Goal: Task Accomplishment & Management: Use online tool/utility

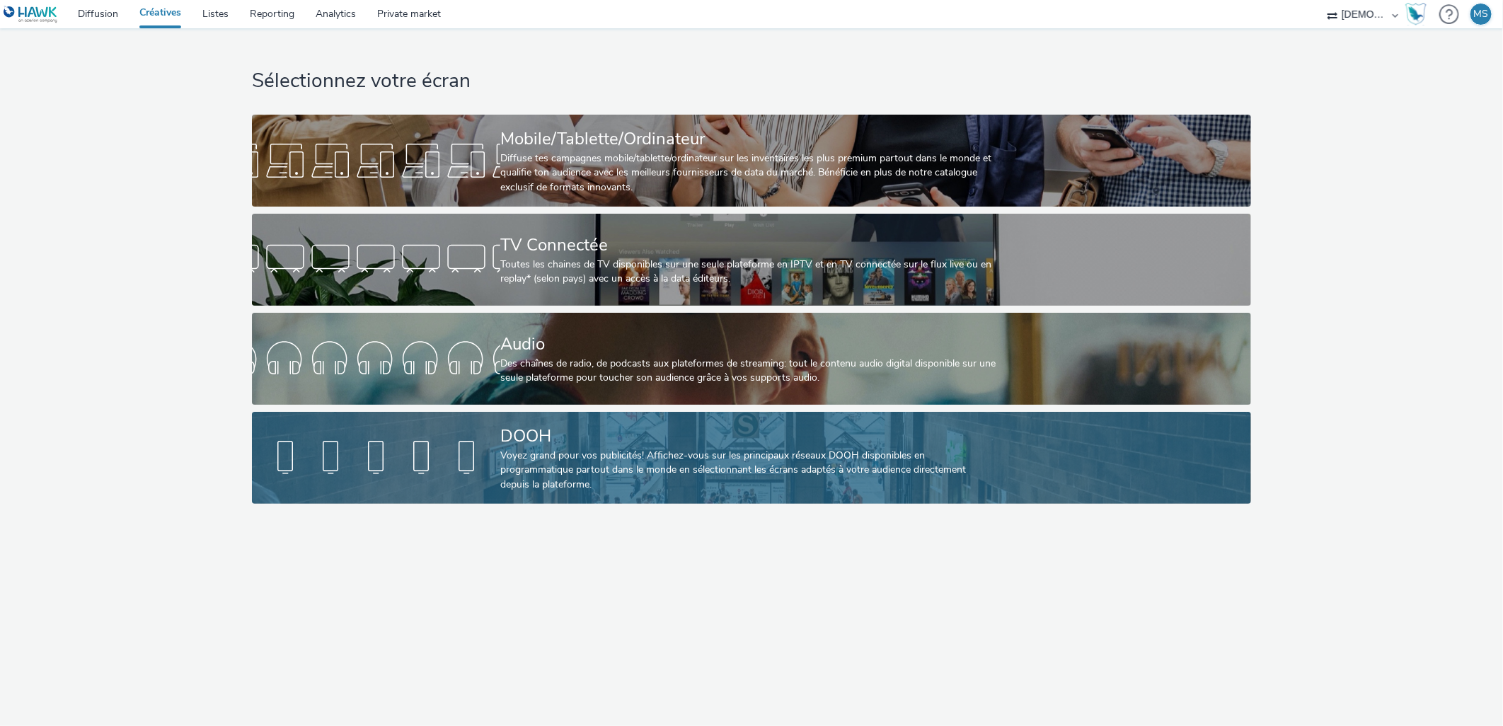
click at [648, 424] on div "DOOH" at bounding box center [748, 436] width 497 height 25
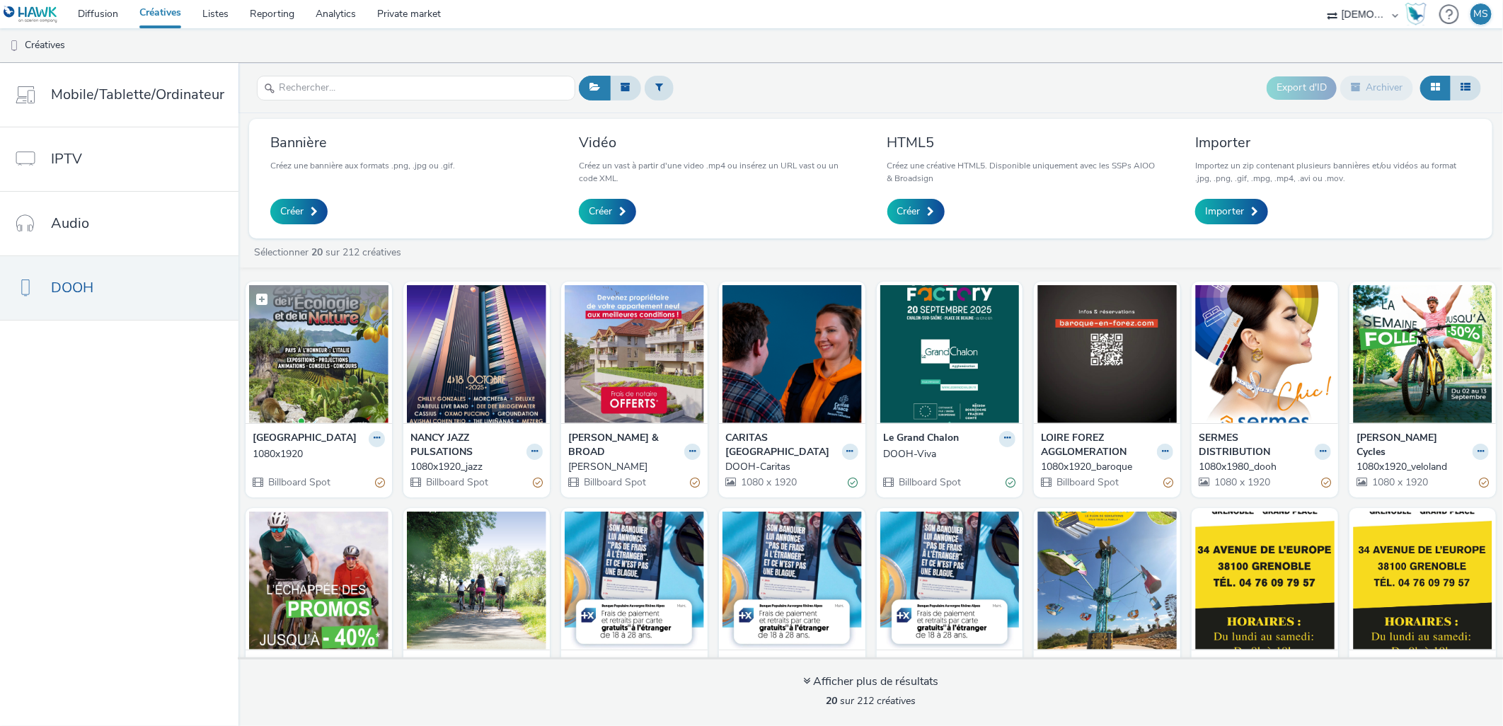
click at [323, 362] on img at bounding box center [318, 354] width 139 height 138
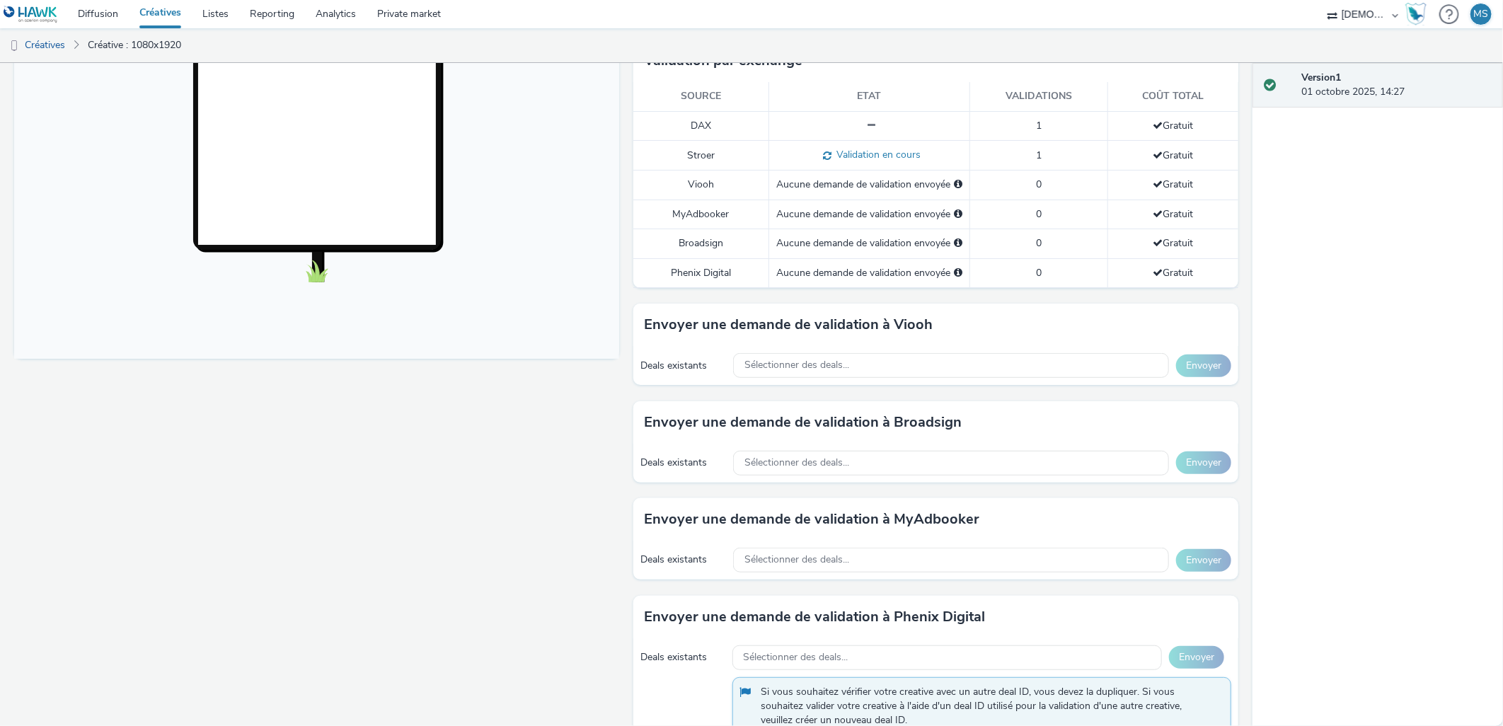
scroll to position [393, 0]
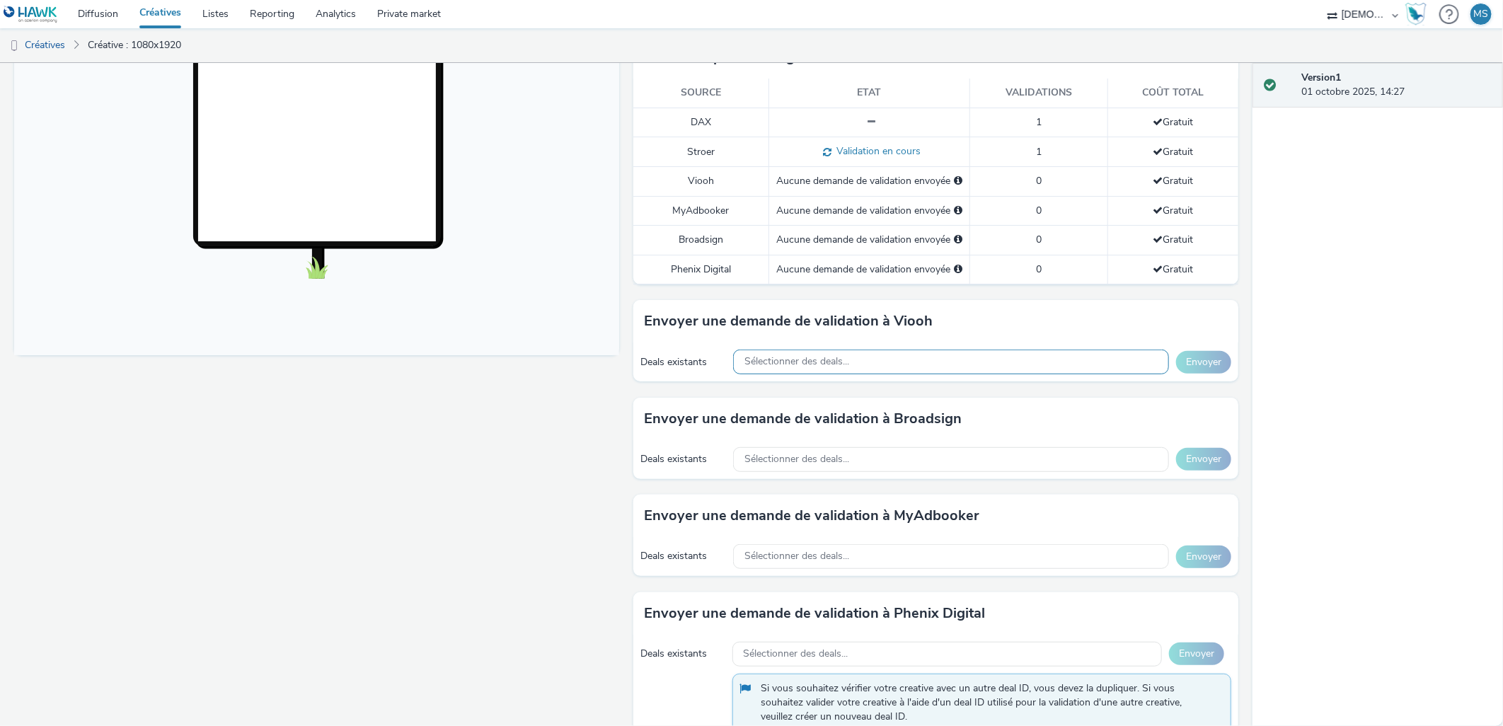
click at [830, 356] on span "Sélectionner des deals..." at bounding box center [797, 362] width 105 height 12
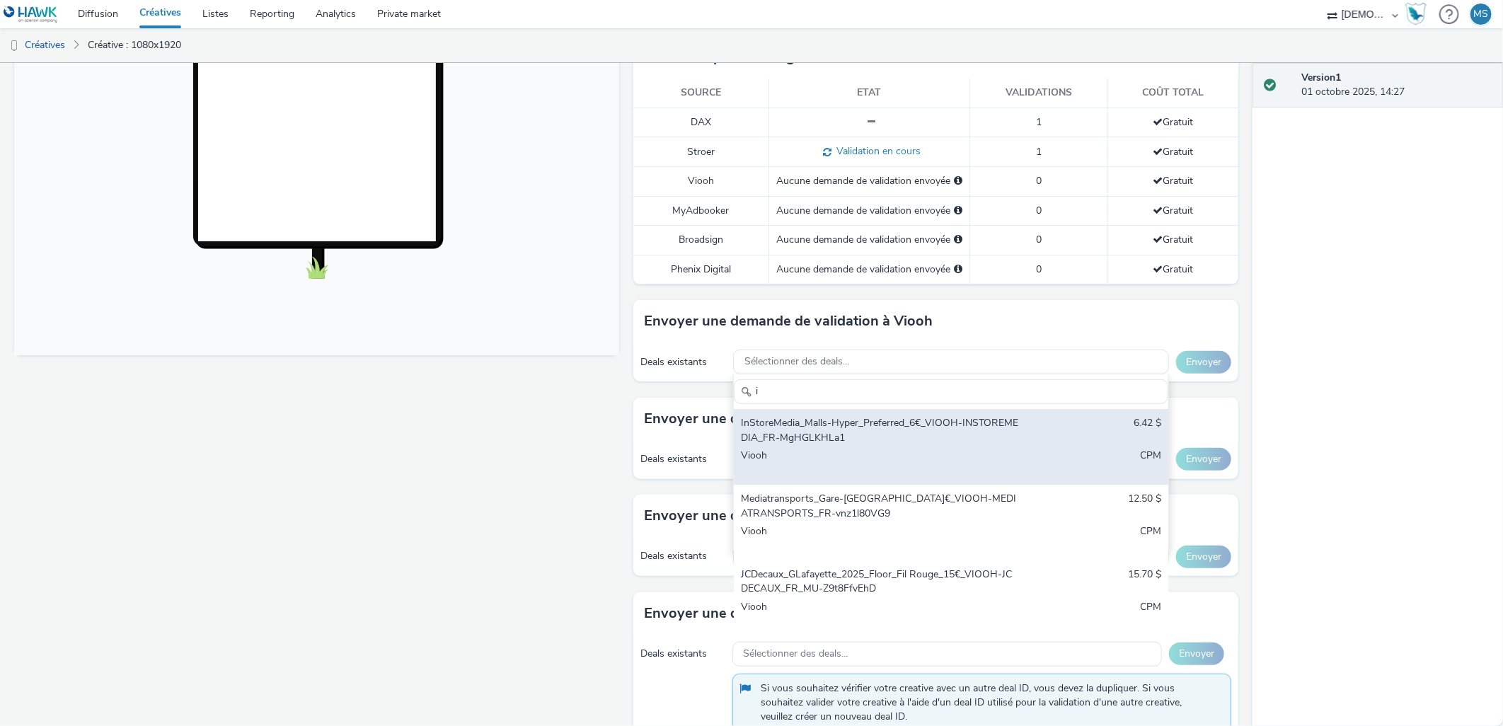
type input "i"
click at [844, 449] on div "Viooh" at bounding box center [880, 463] width 278 height 29
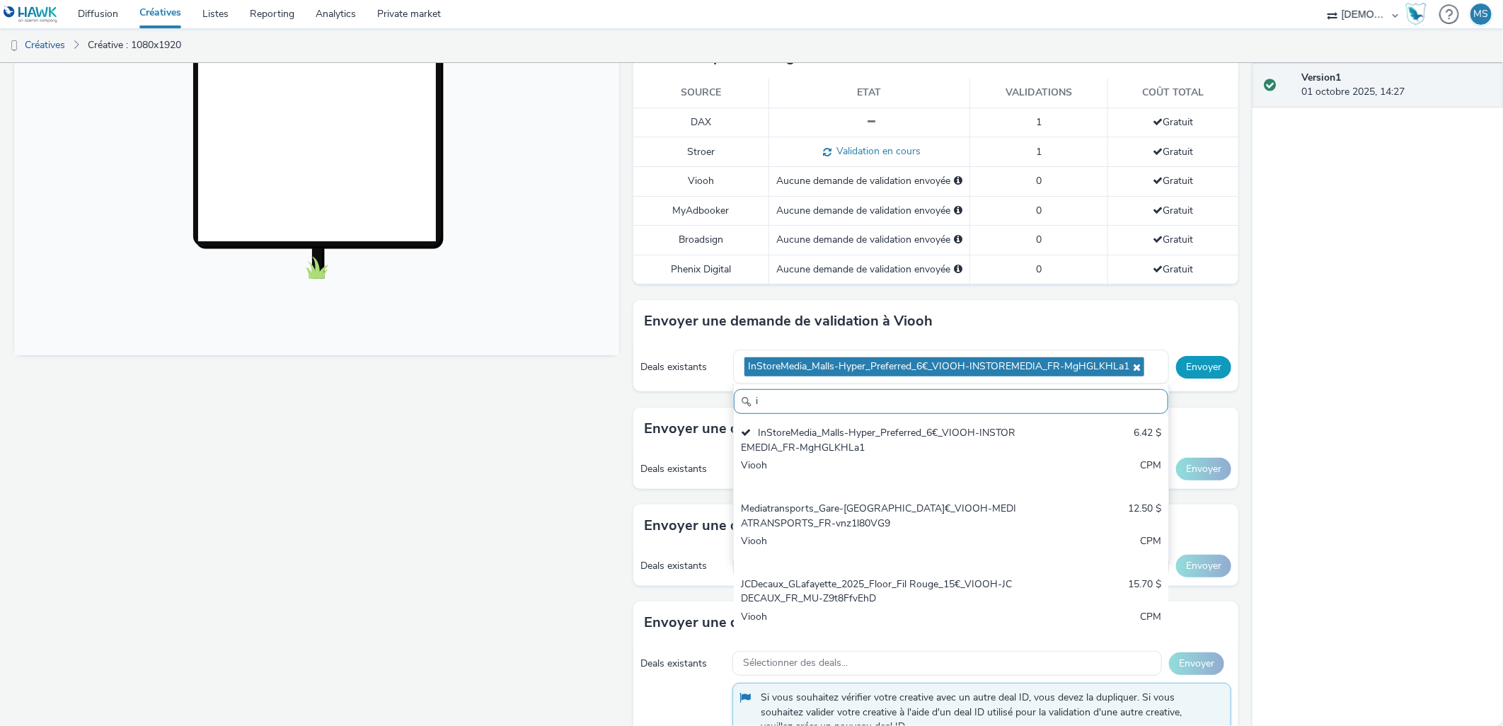
click at [1176, 356] on button "Envoyer" at bounding box center [1203, 367] width 55 height 23
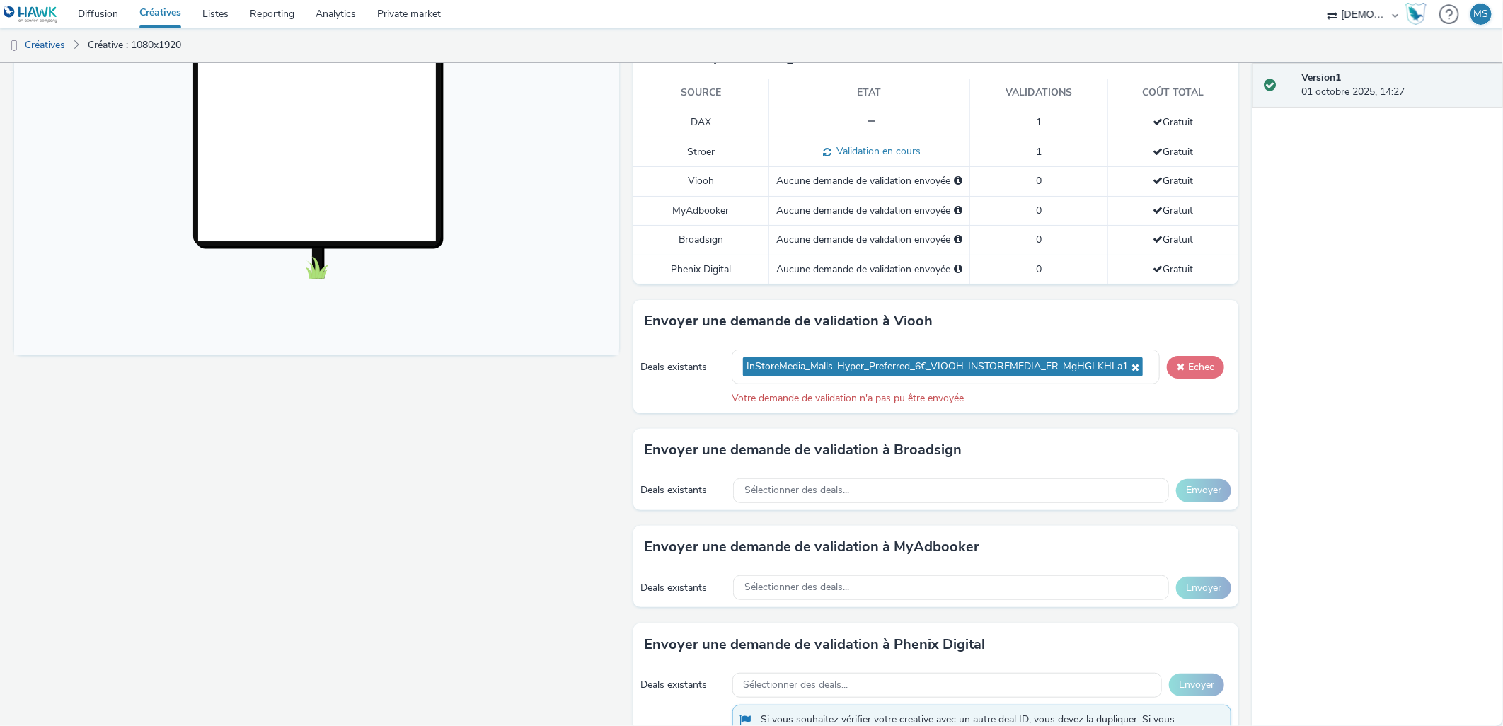
click at [1188, 356] on button "Echec" at bounding box center [1195, 367] width 57 height 23
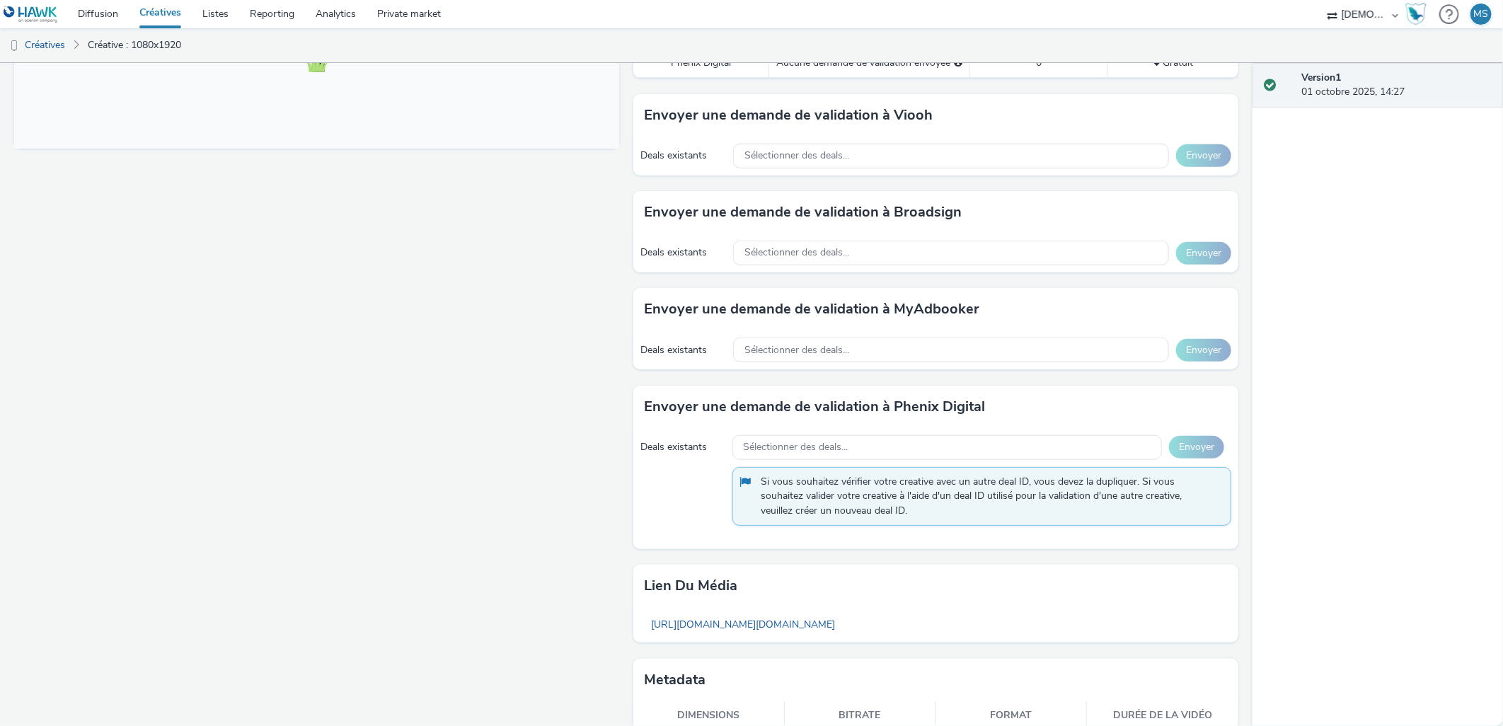
scroll to position [634, 0]
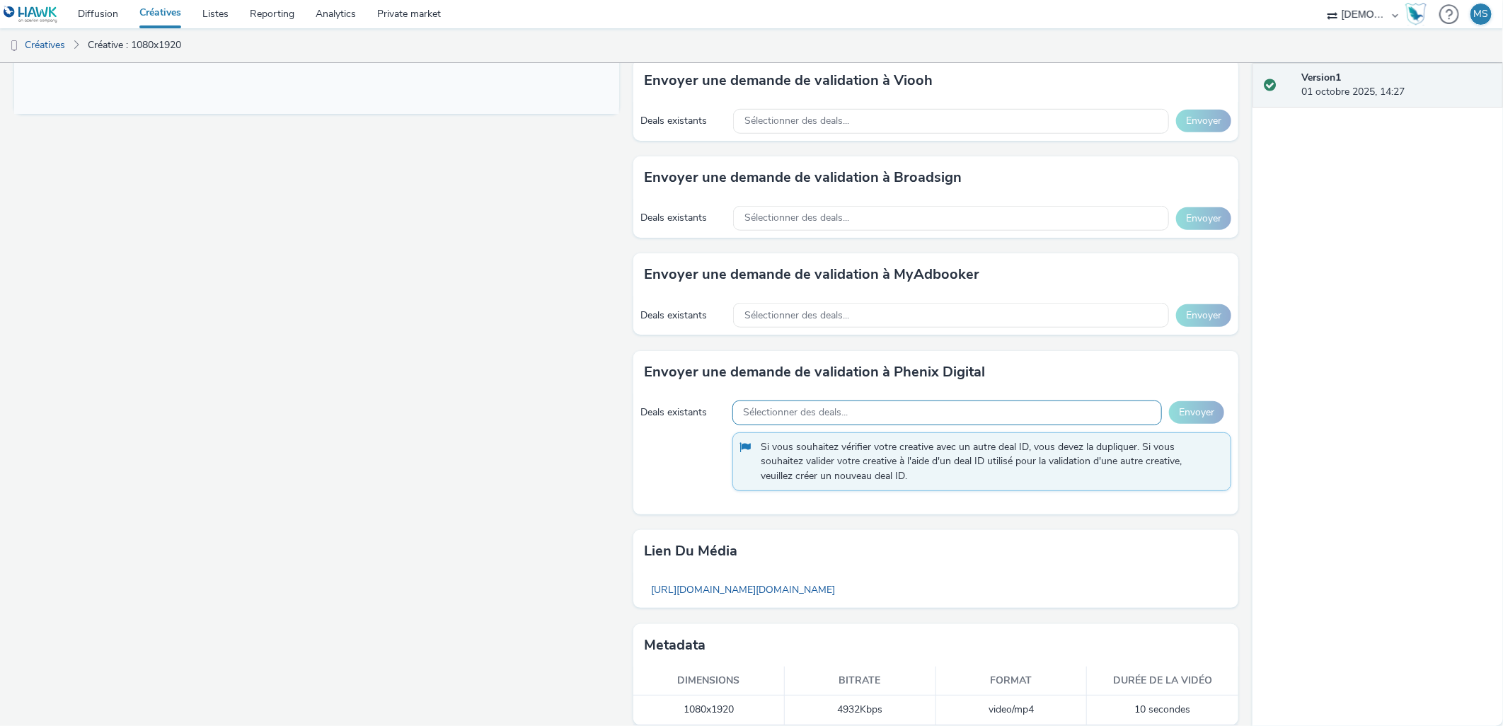
click at [823, 407] on span "Sélectionner des deals..." at bounding box center [796, 413] width 105 height 12
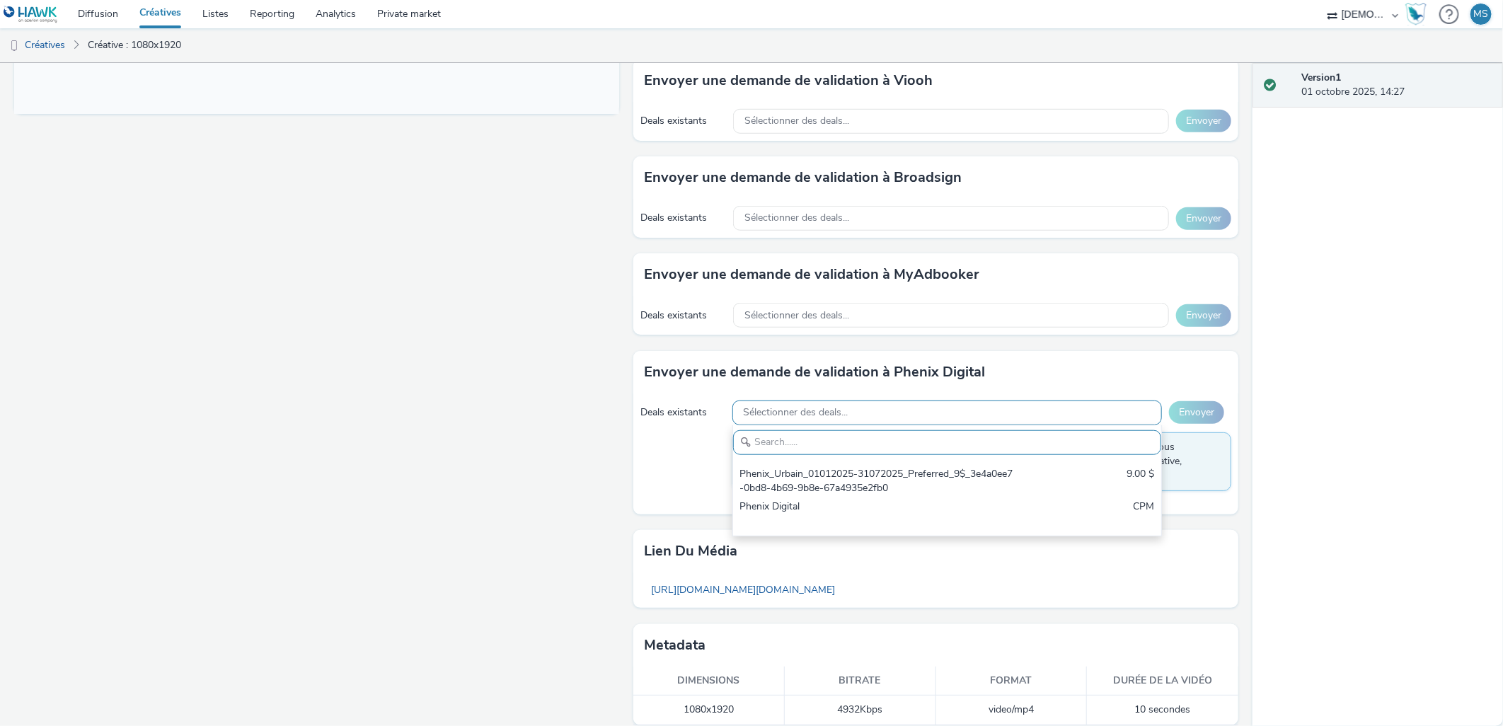
scroll to position [0, 0]
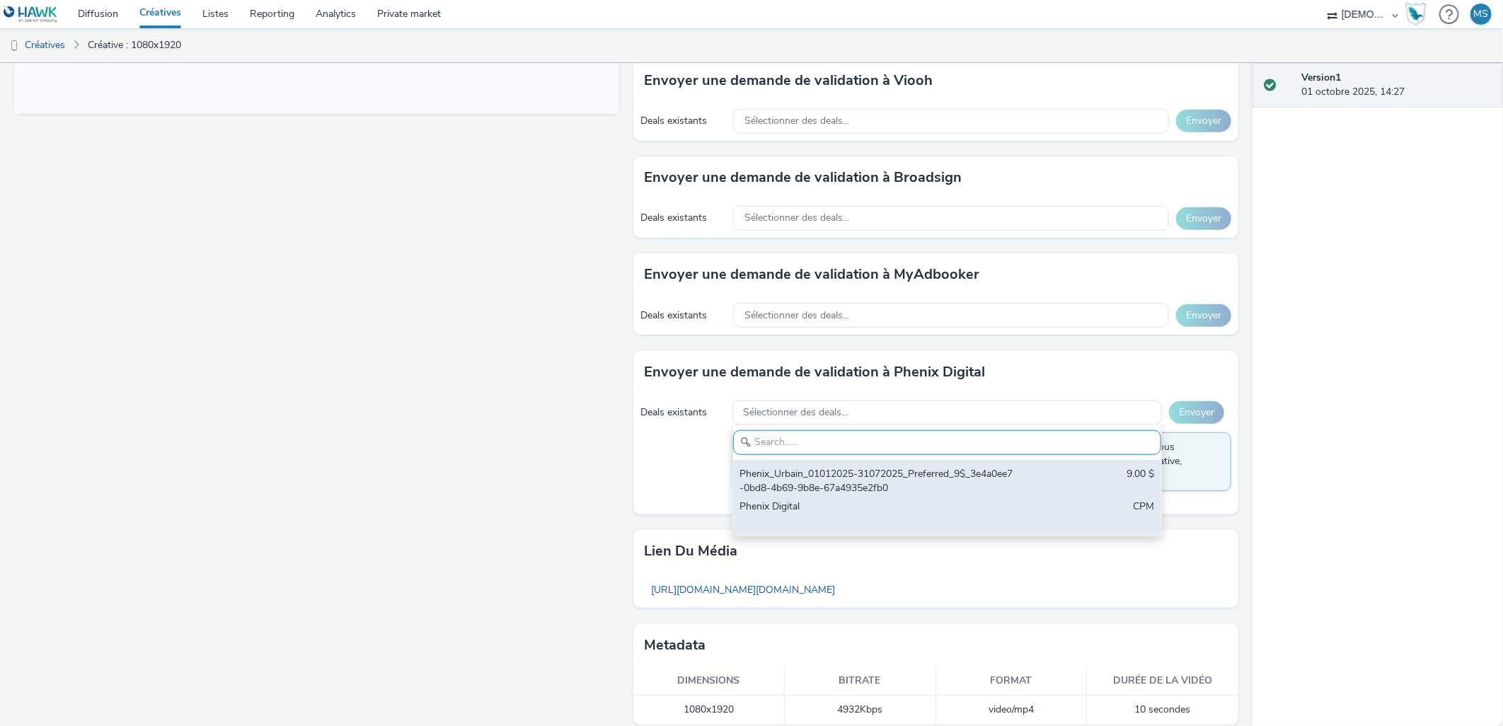
click at [795, 483] on div "Phenix_Urbain_01012025-31072025_Preferred_9$_3e4a0ee7-0bd8-4b69-9b8e-67a4935e2f…" at bounding box center [947, 498] width 429 height 76
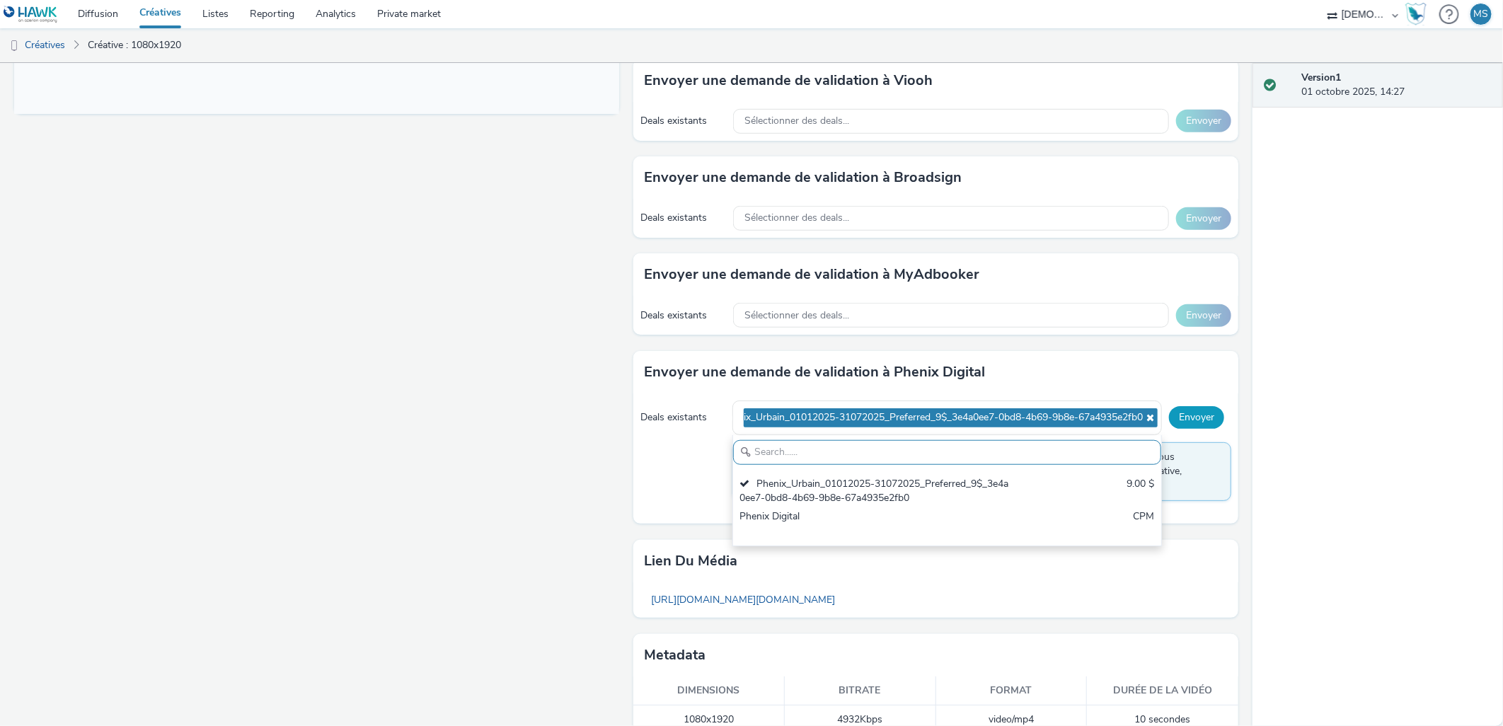
click at [1189, 413] on button "Envoyer" at bounding box center [1196, 417] width 55 height 23
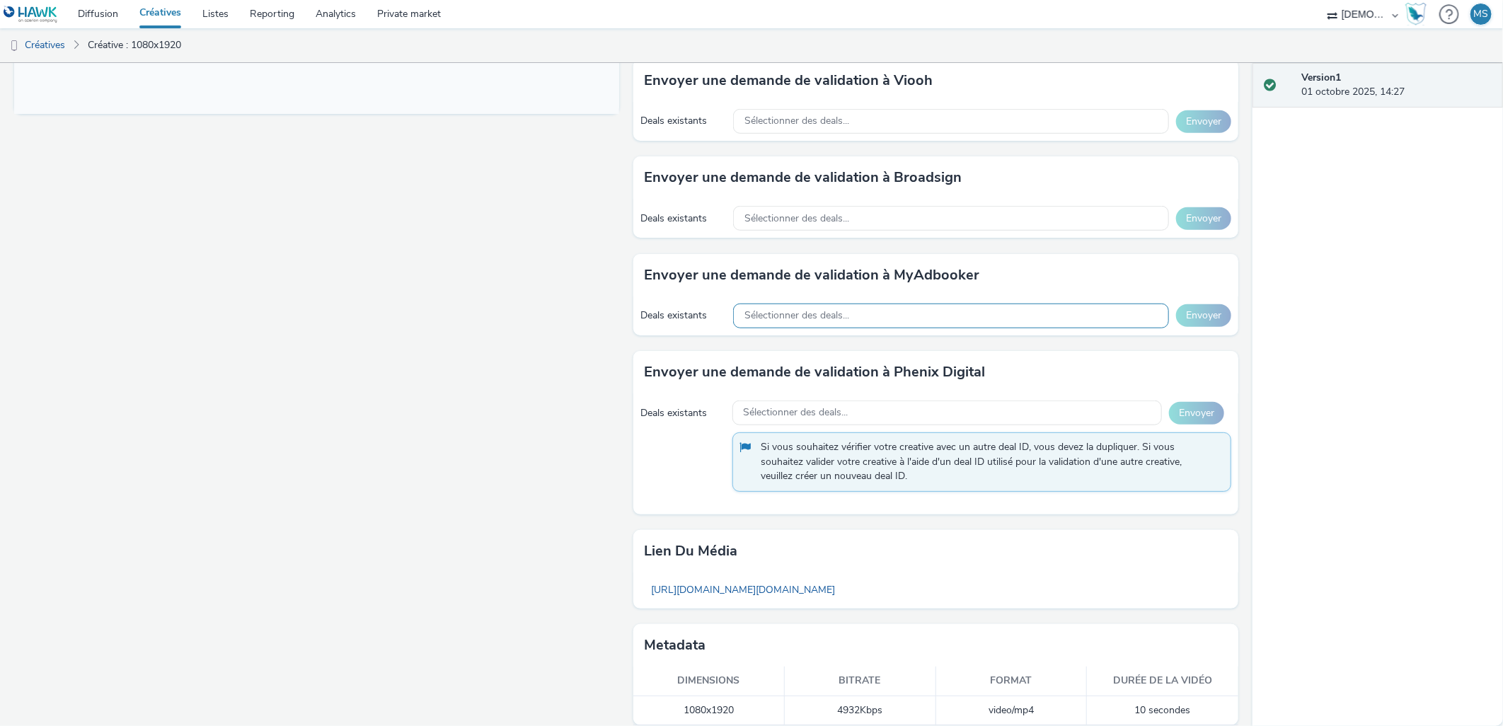
click at [783, 310] on span "Sélectionner des deals..." at bounding box center [797, 316] width 105 height 12
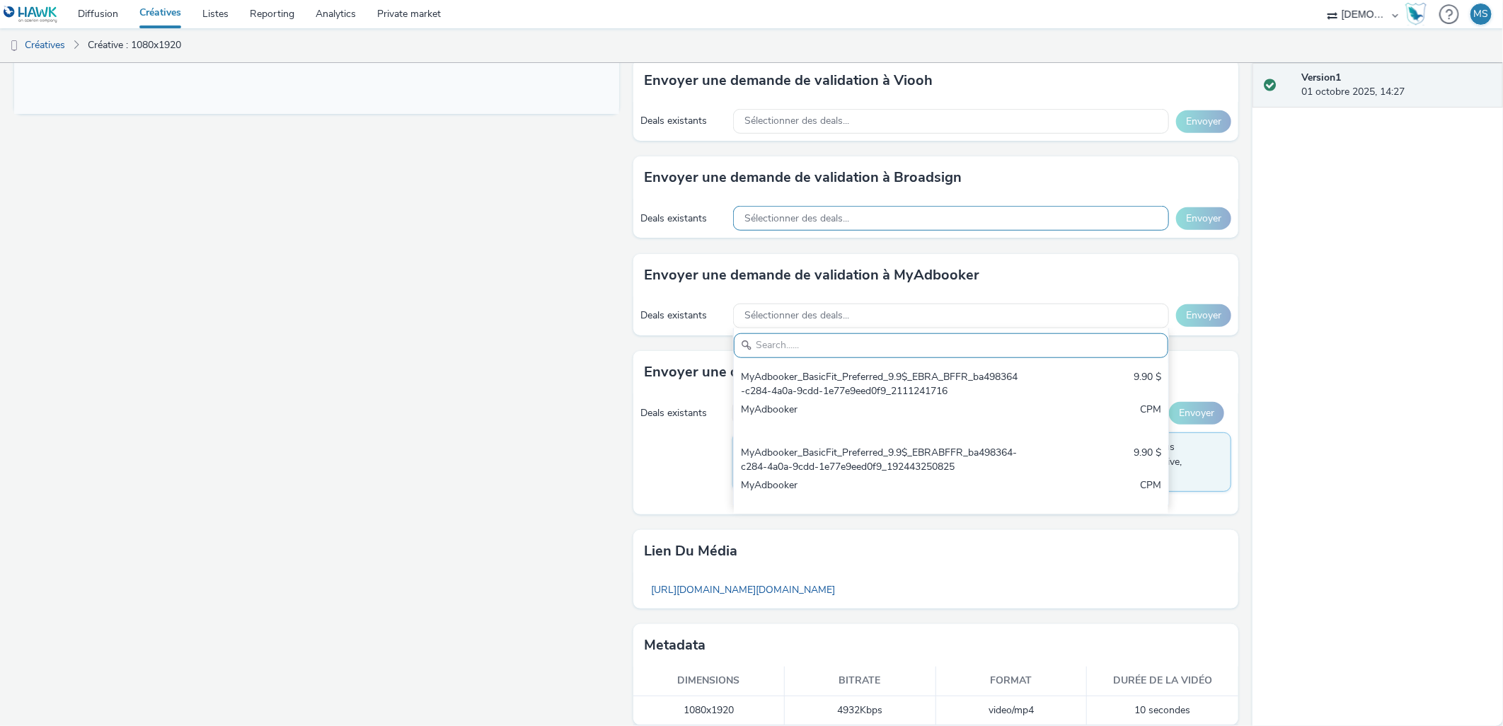
click at [745, 213] on span "Sélectionner des deals..." at bounding box center [797, 219] width 105 height 12
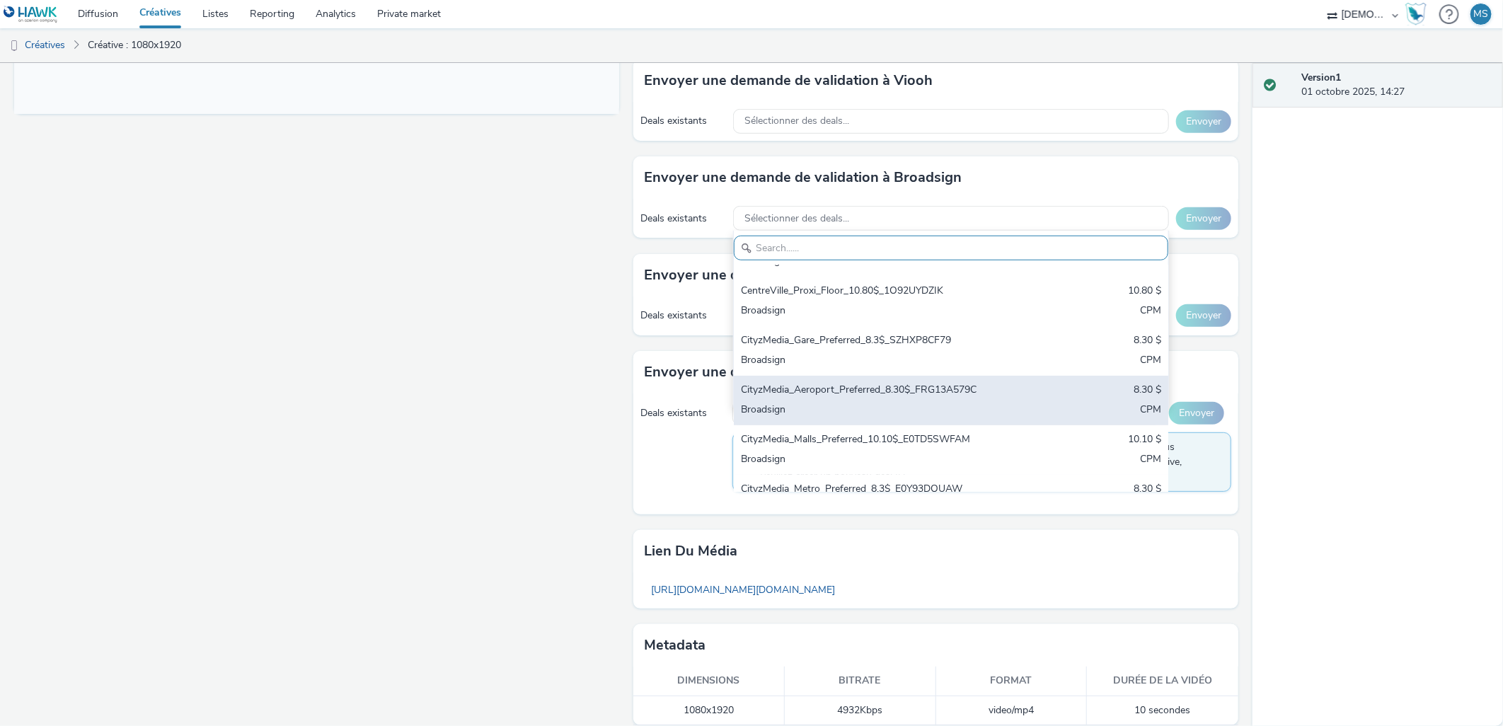
scroll to position [314, 0]
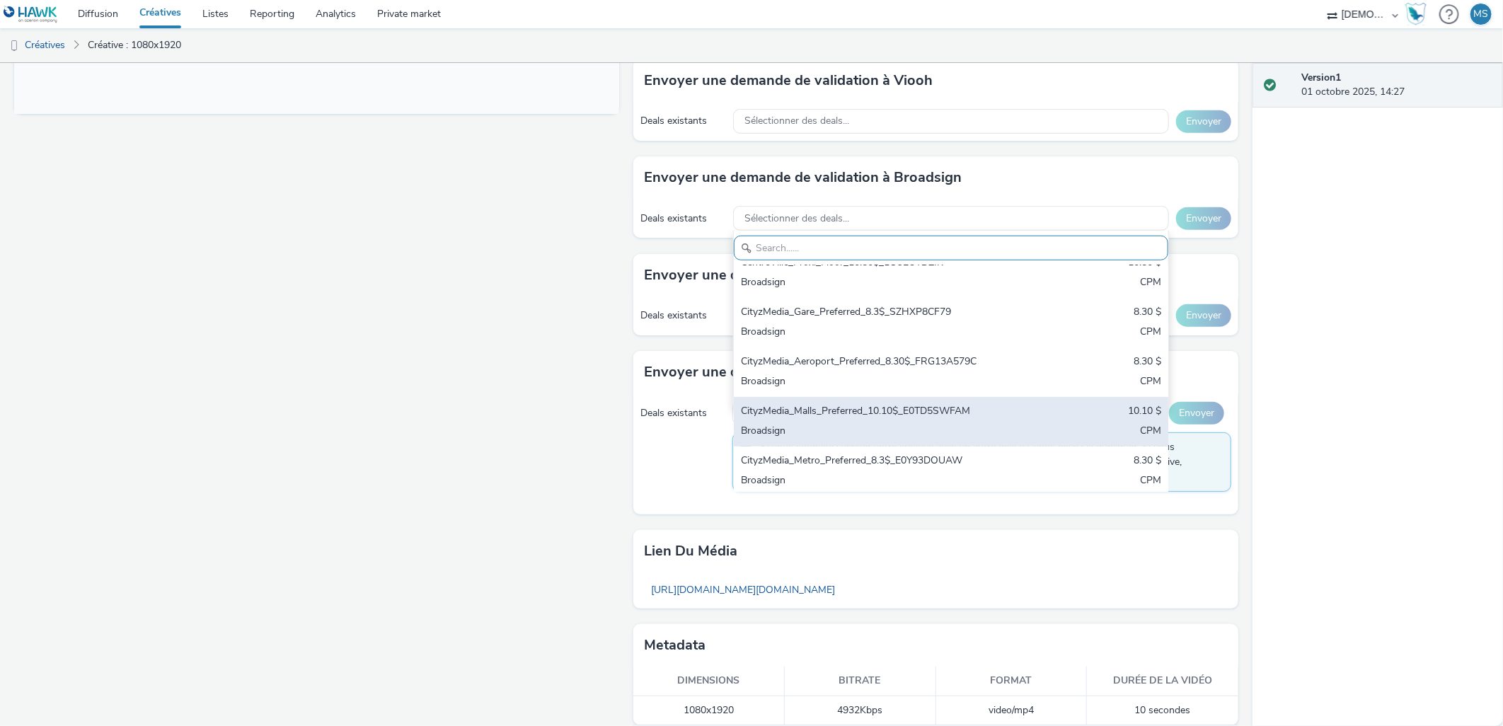
click at [851, 407] on div "CityzMedia_Malls_Preferred_10.10$_E0TD5SWFAM 10.10 $ Broadsign CPM" at bounding box center [951, 422] width 435 height 50
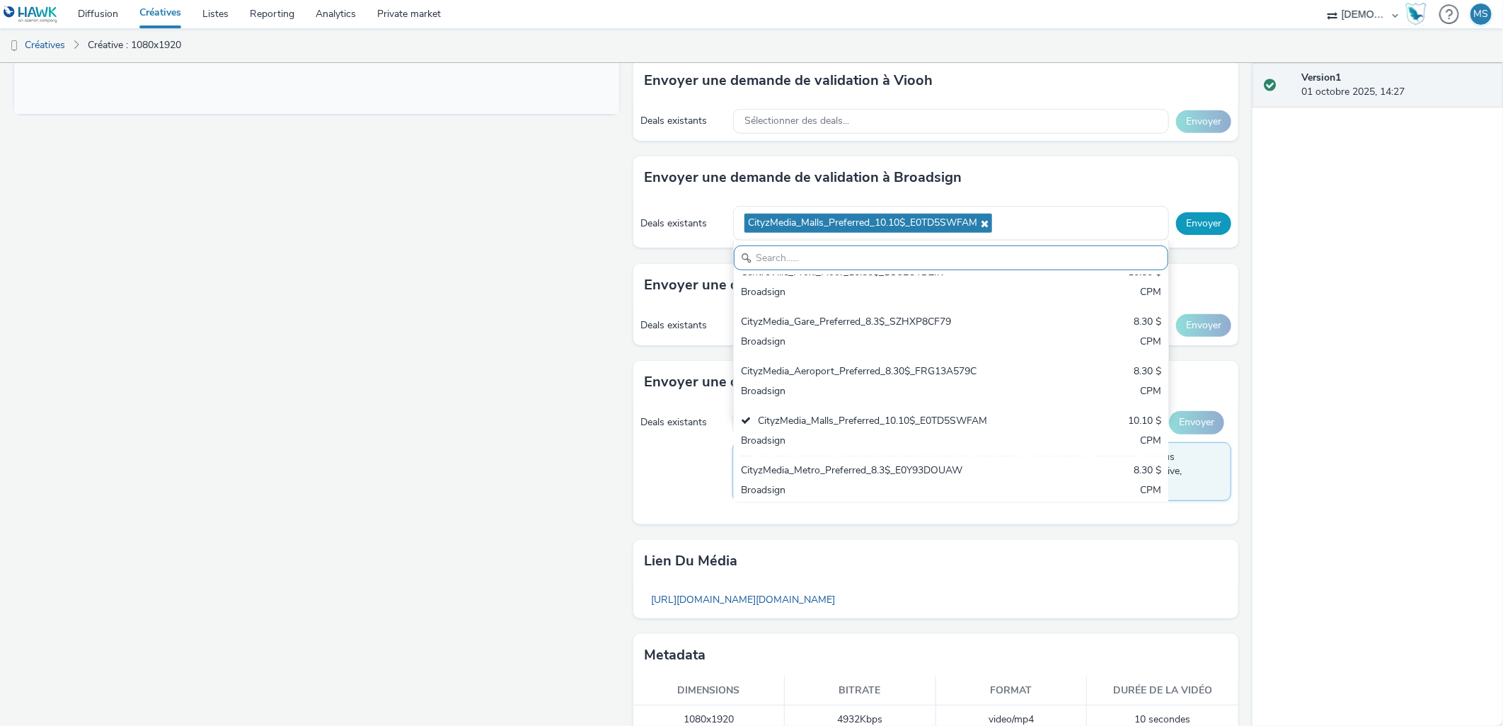
click at [1188, 212] on button "Envoyer" at bounding box center [1203, 223] width 55 height 23
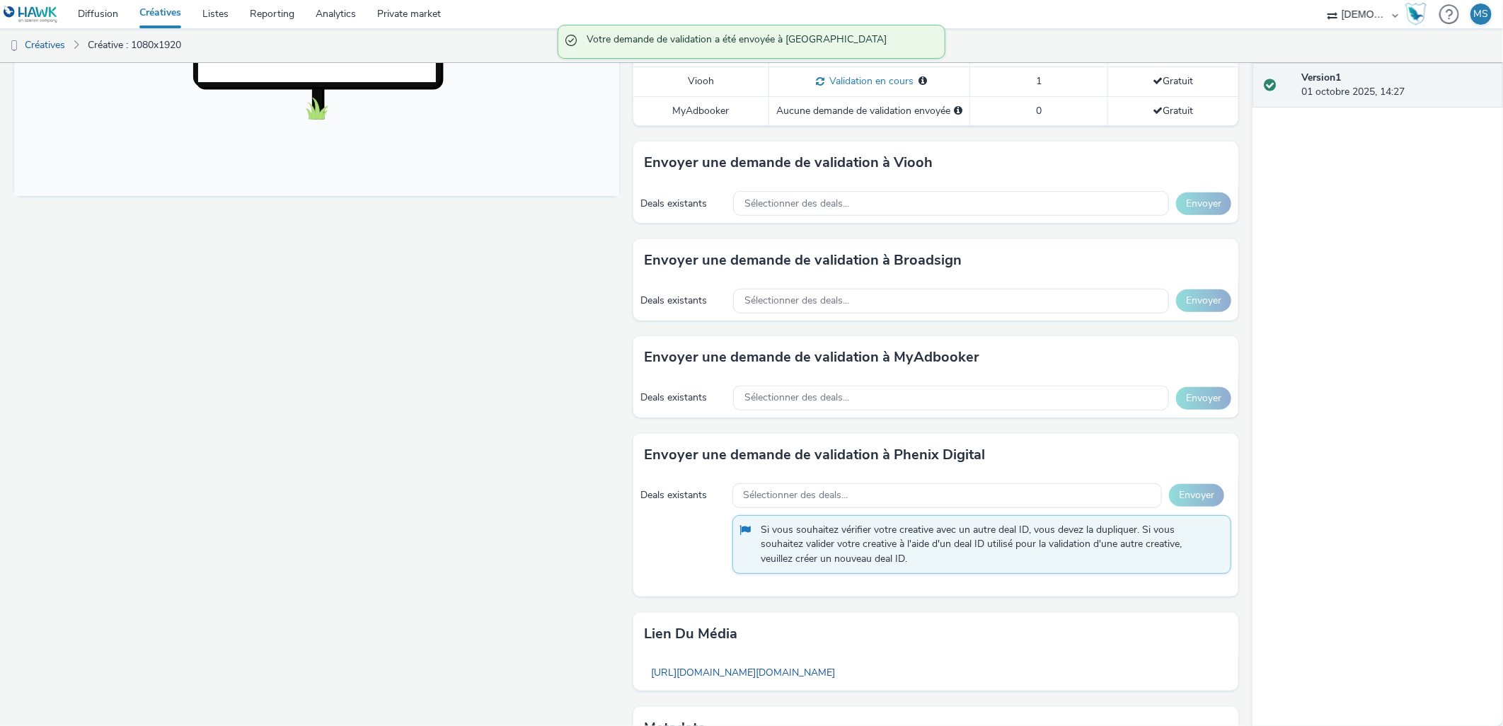
scroll to position [398, 0]
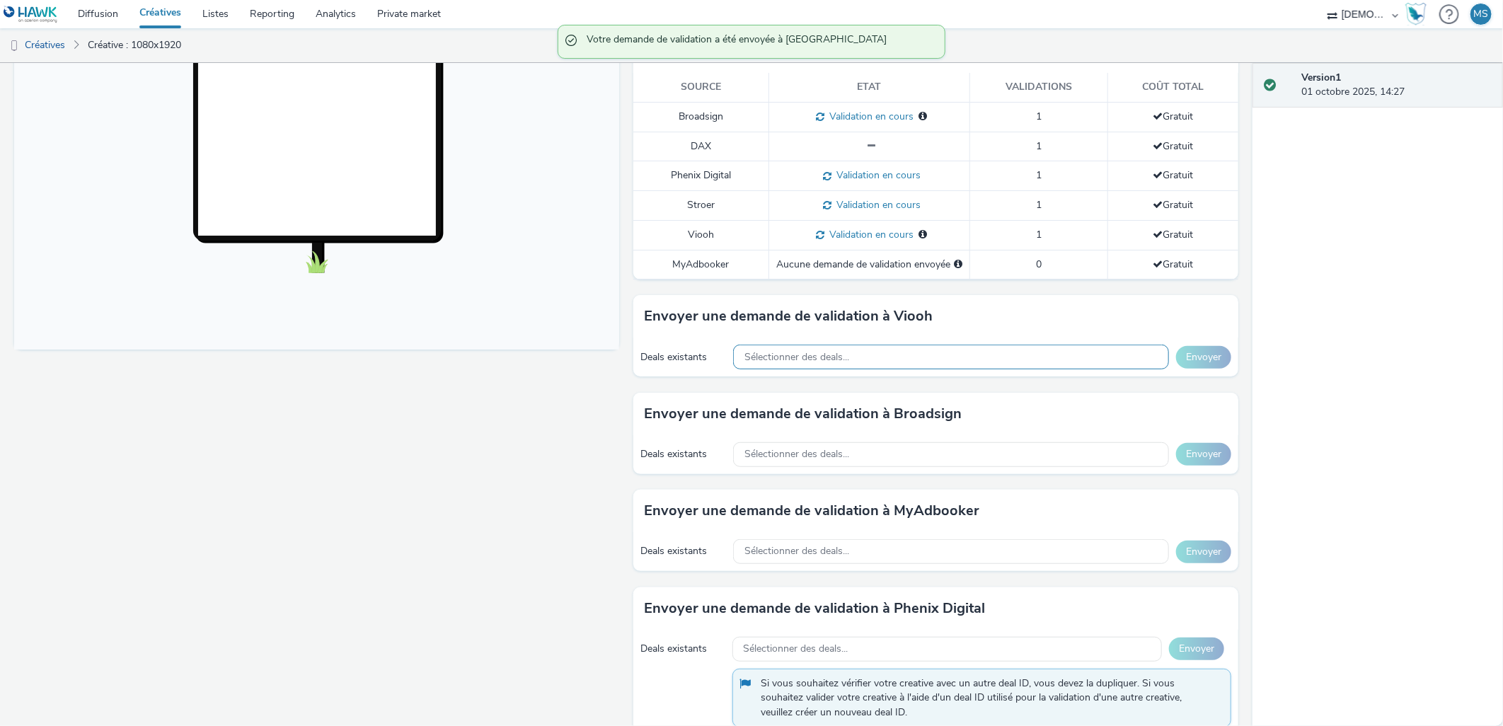
click at [815, 345] on div "Sélectionner des deals..." at bounding box center [951, 357] width 436 height 25
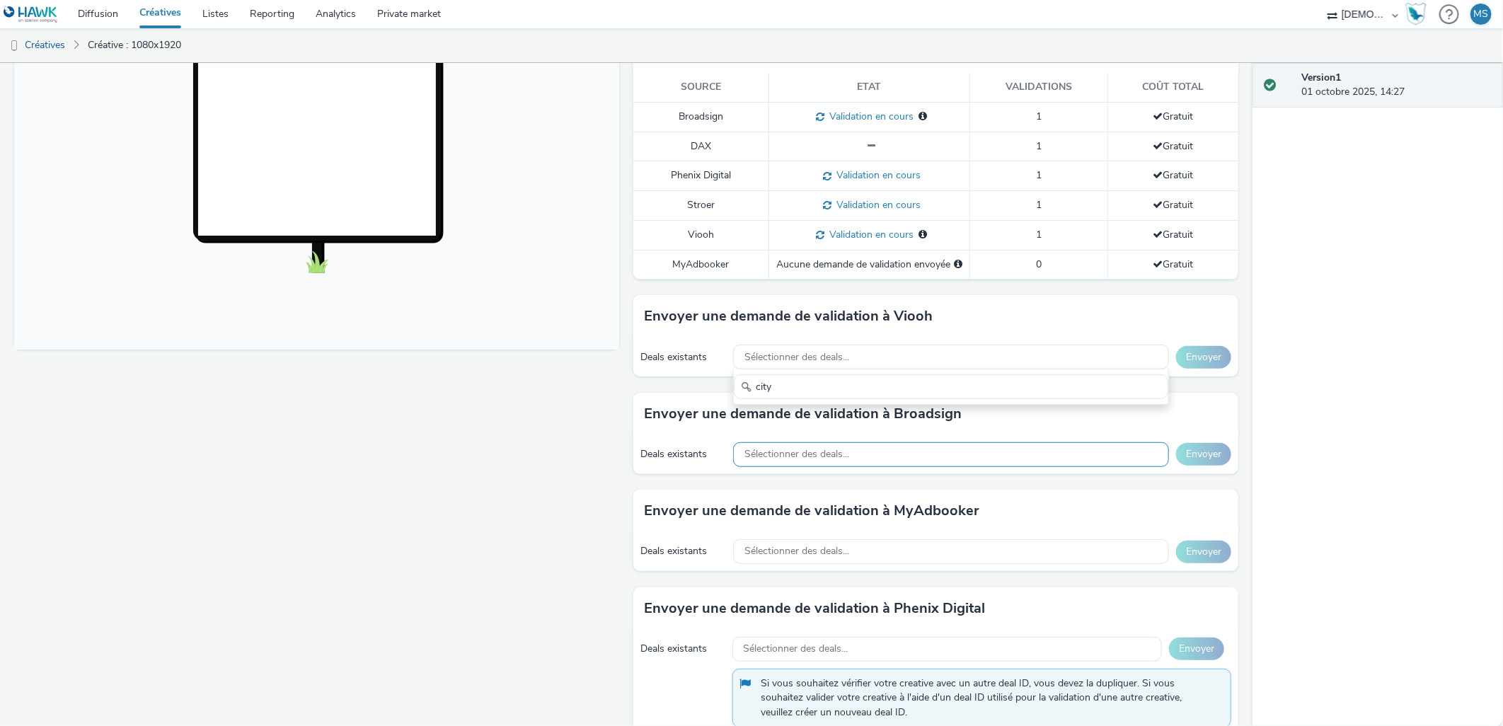
type input "city"
click at [803, 449] on span "Sélectionner des deals..." at bounding box center [797, 455] width 105 height 12
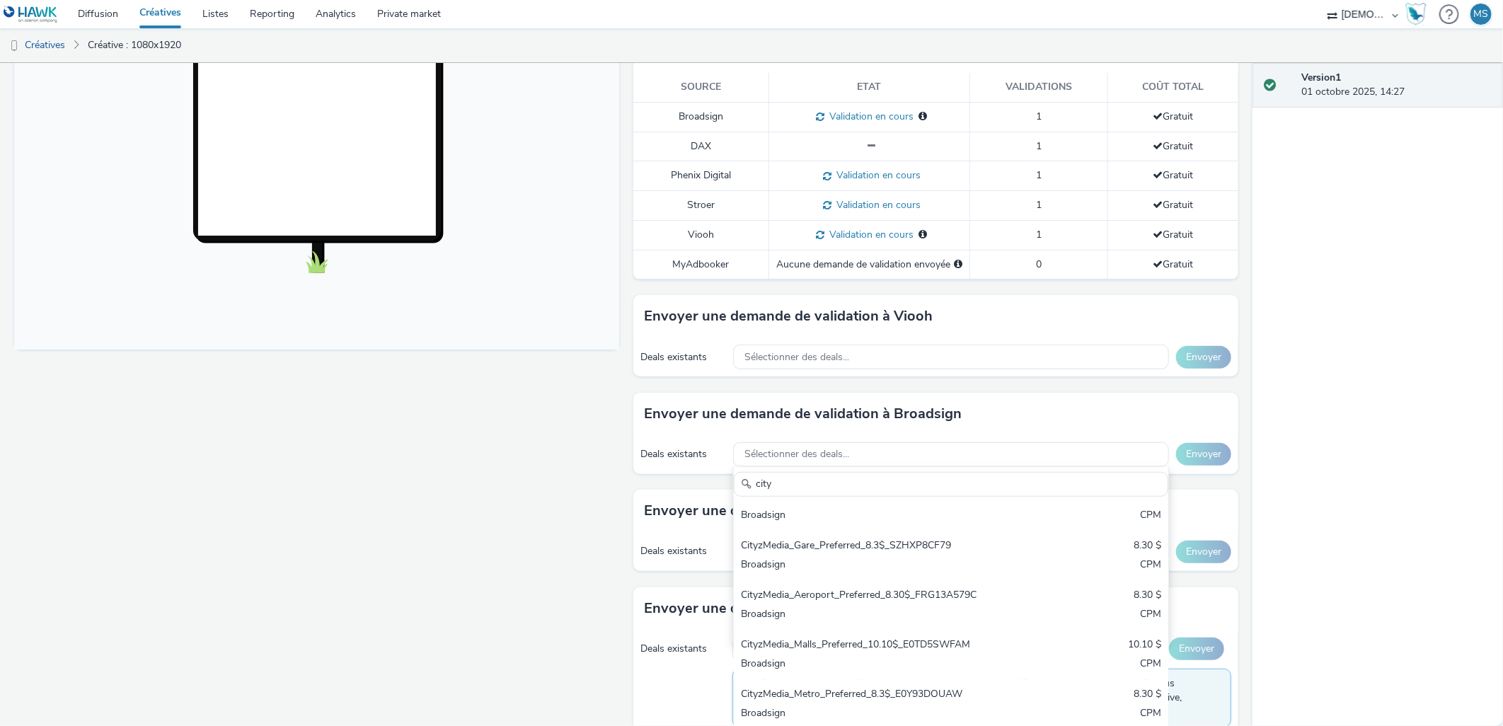
scroll to position [15, 0]
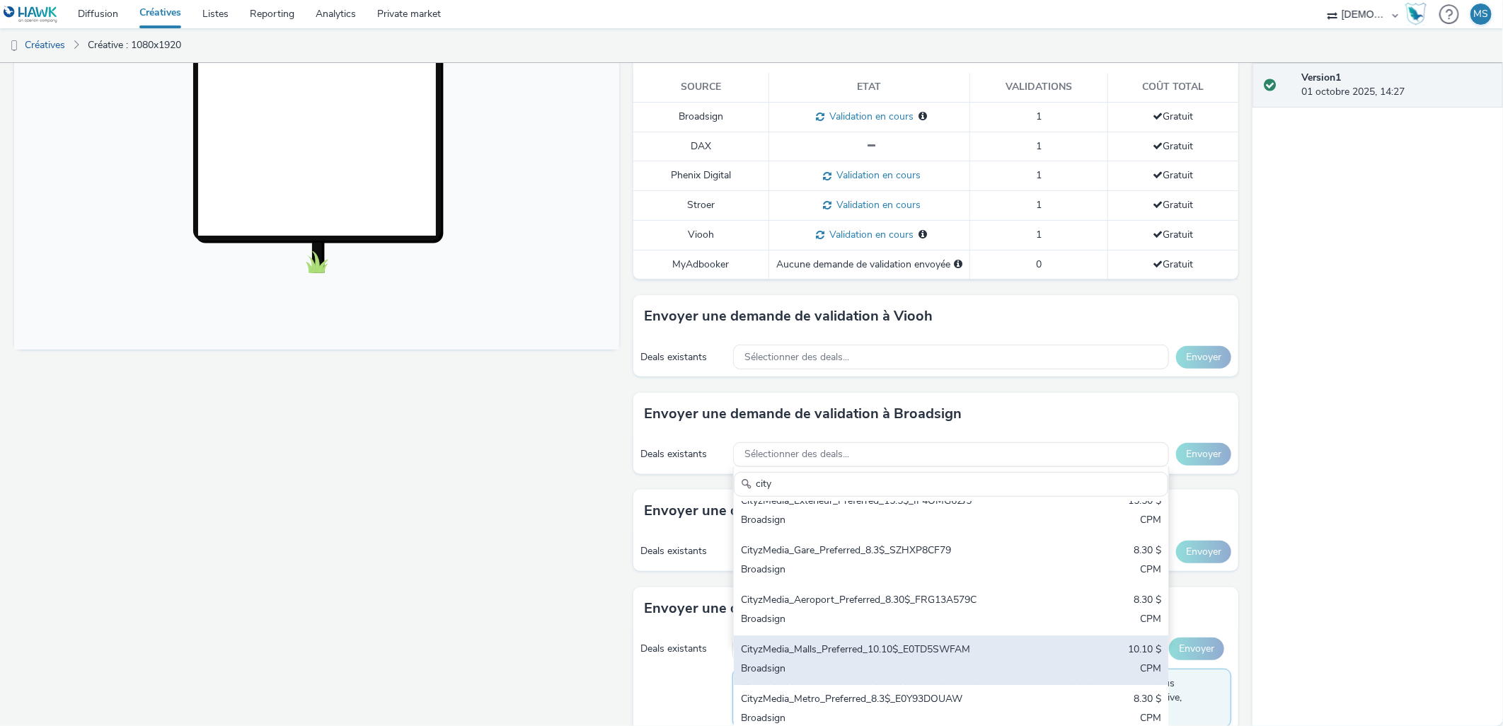
type input "city"
click at [800, 662] on div "Broadsign" at bounding box center [880, 670] width 278 height 16
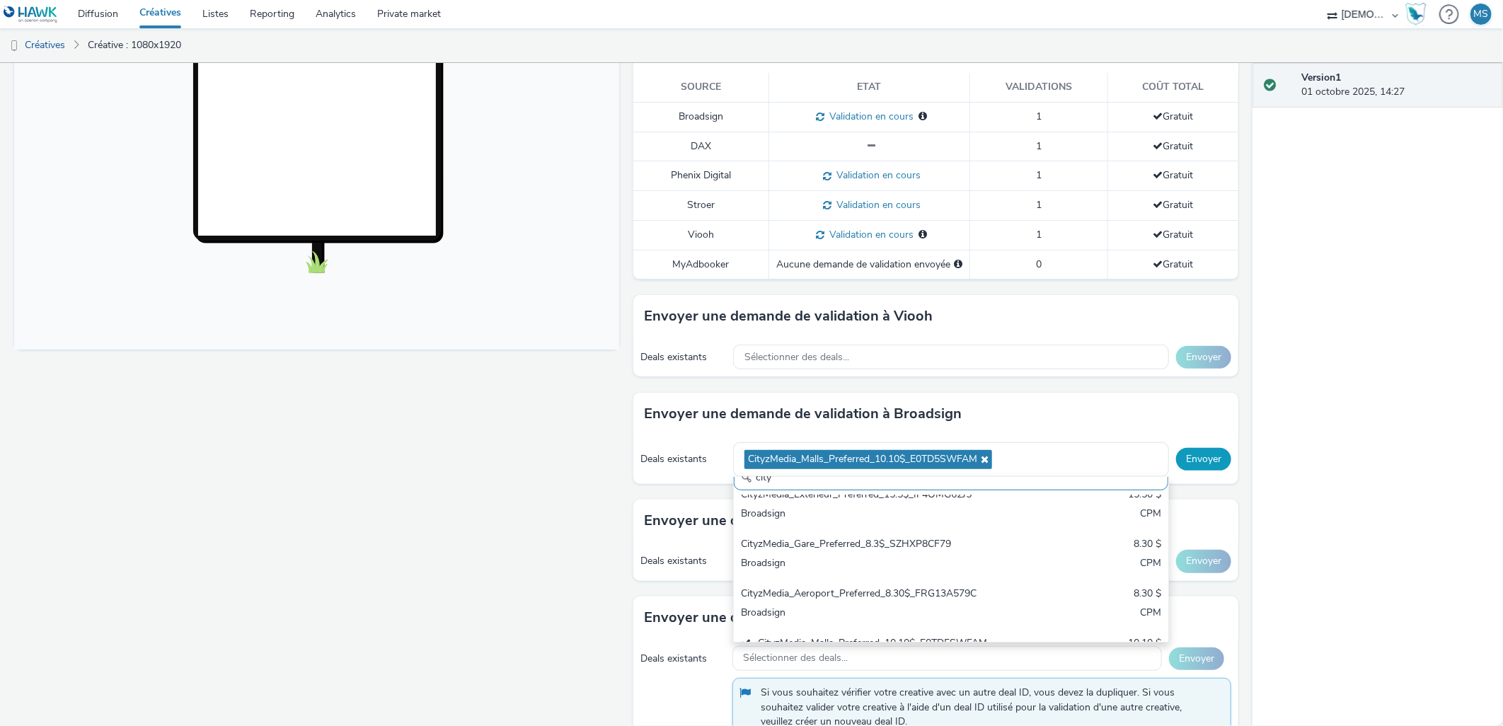
click at [1183, 449] on button "Envoyer" at bounding box center [1203, 459] width 55 height 23
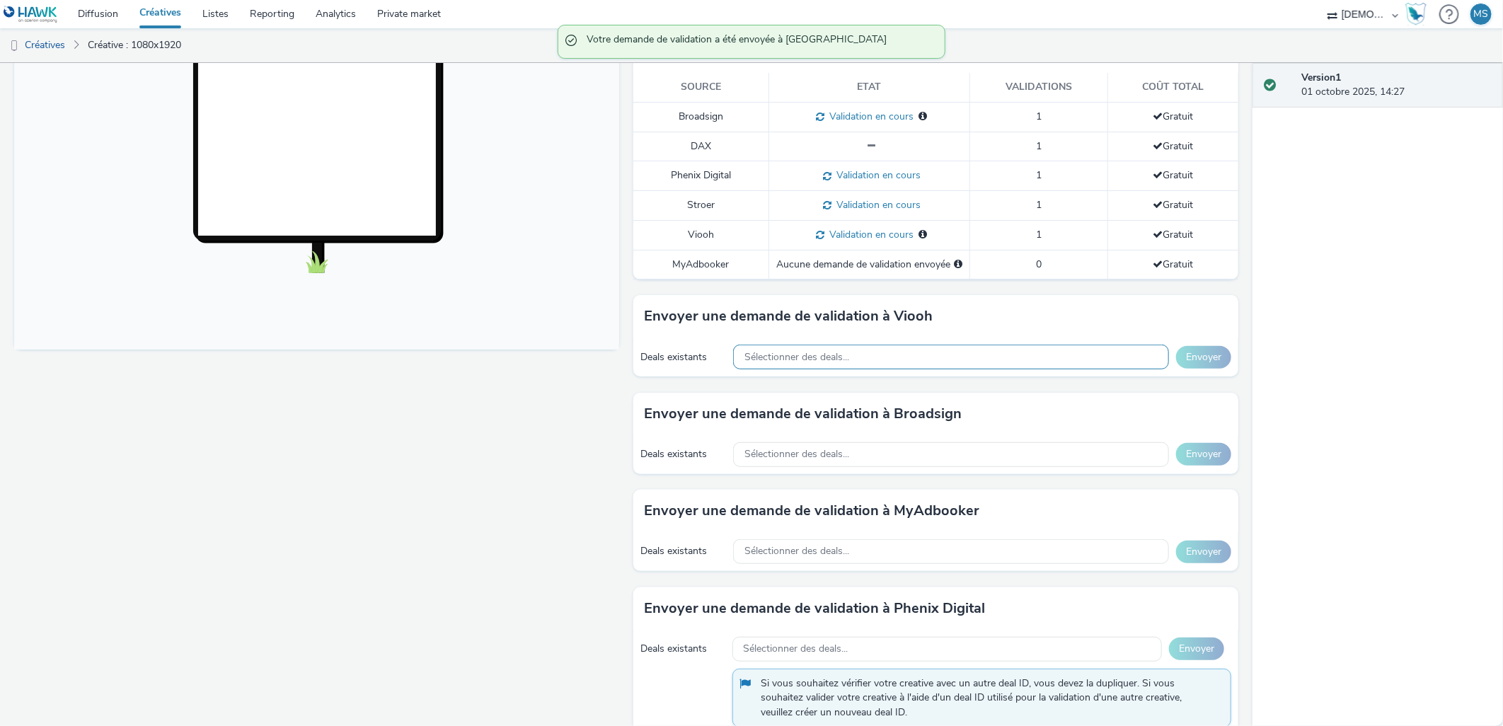
click at [784, 352] on span "Sélectionner des deals..." at bounding box center [797, 358] width 105 height 12
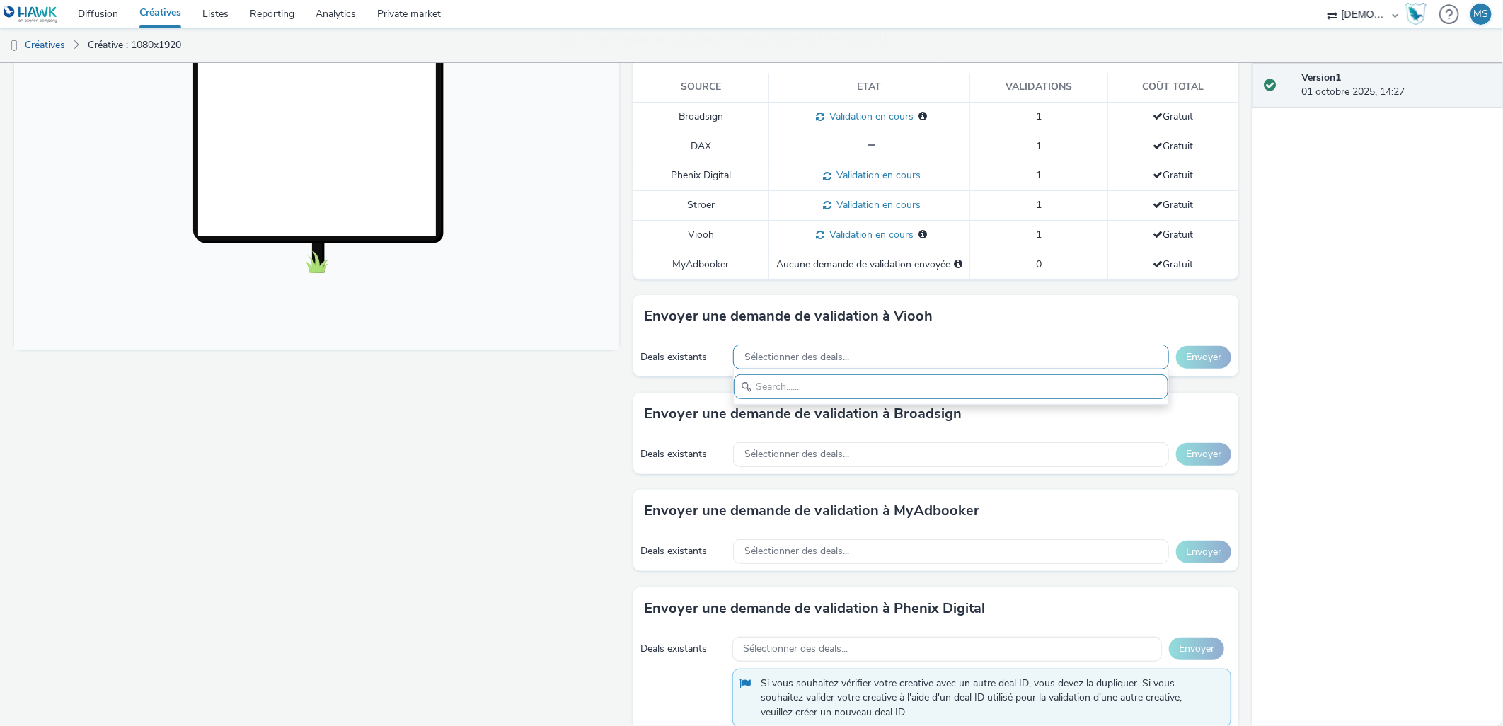
scroll to position [0, 0]
type input "dooh"
click at [747, 442] on div "Sélectionner des deals..." at bounding box center [951, 454] width 436 height 25
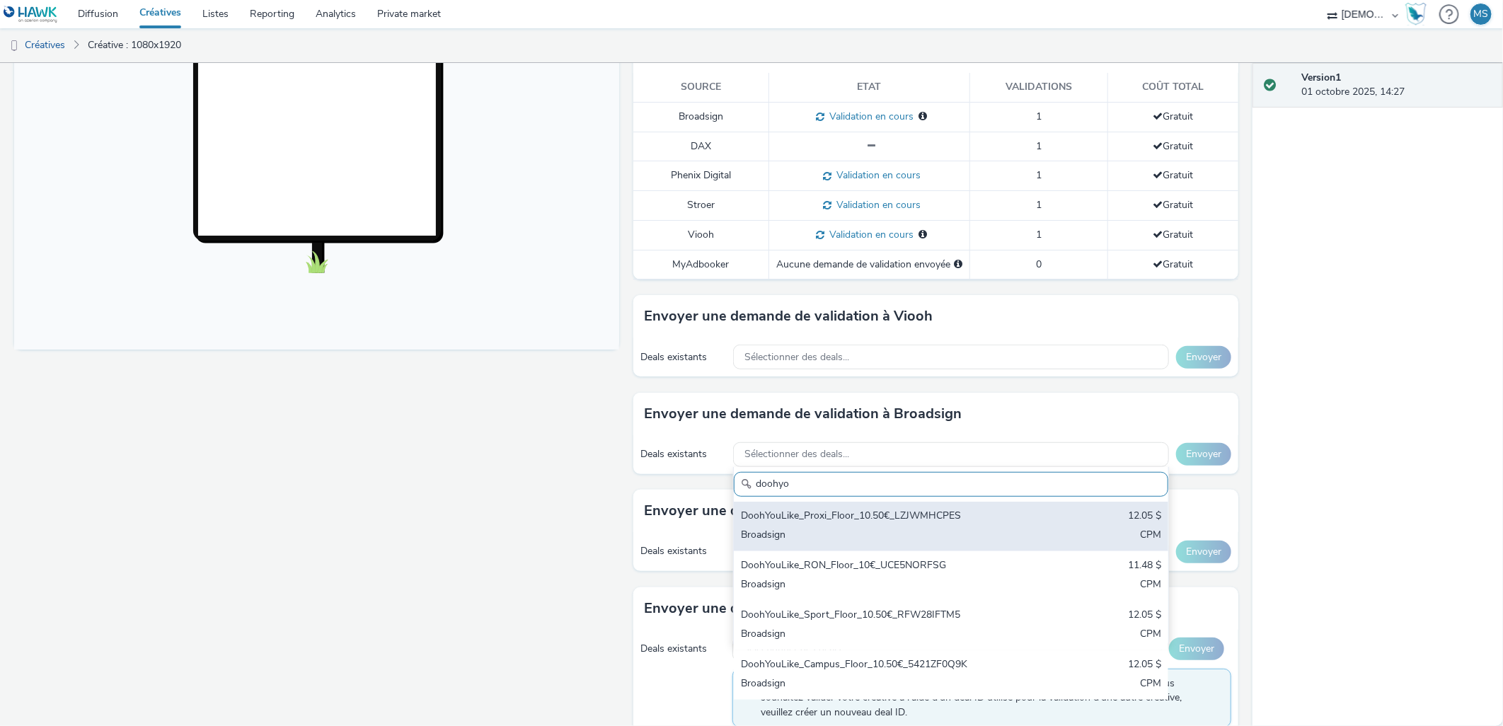
type input "doohyo"
click at [826, 512] on div "DoohYouLike_Proxi_Floor_10.50€_LZJWMHCPES 12.05 $ Broadsign CPM" at bounding box center [951, 527] width 435 height 50
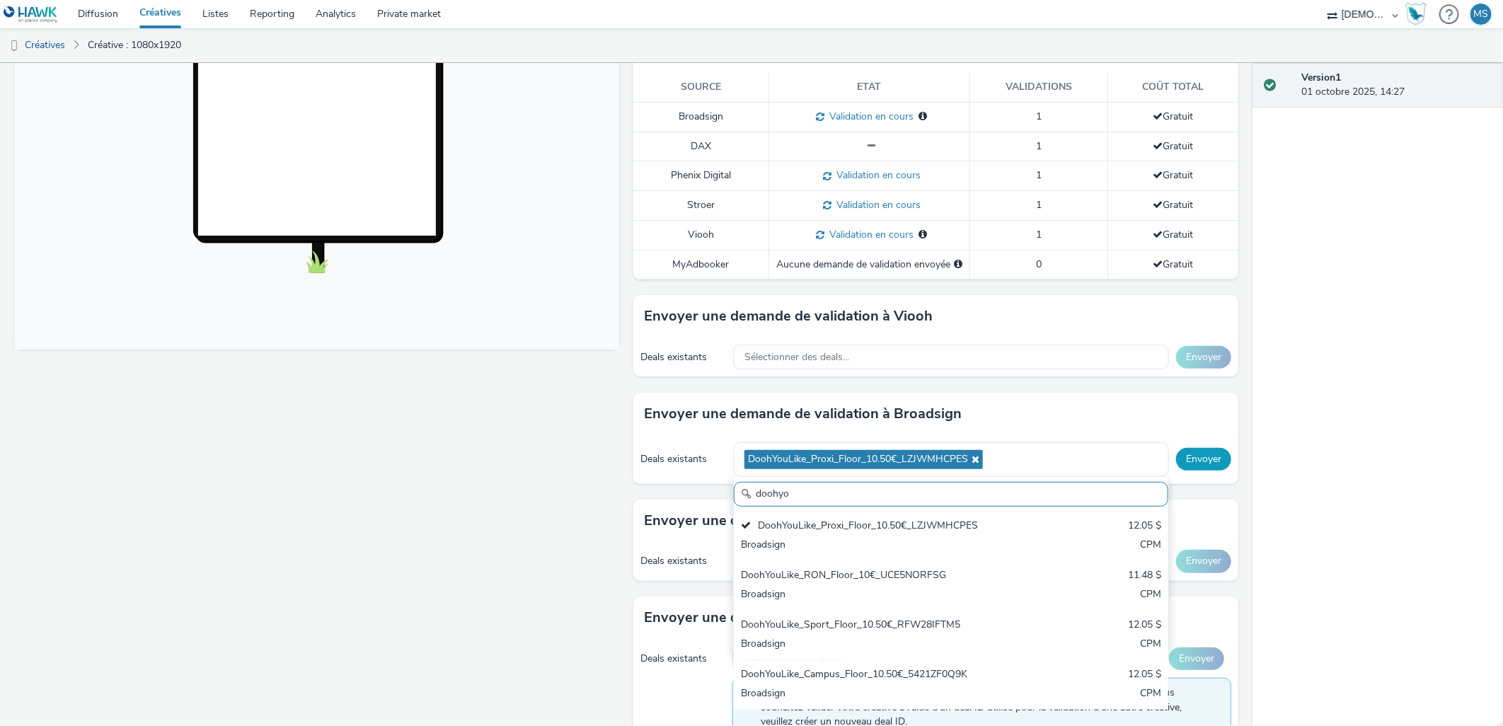
click at [1178, 448] on button "Envoyer" at bounding box center [1203, 459] width 55 height 23
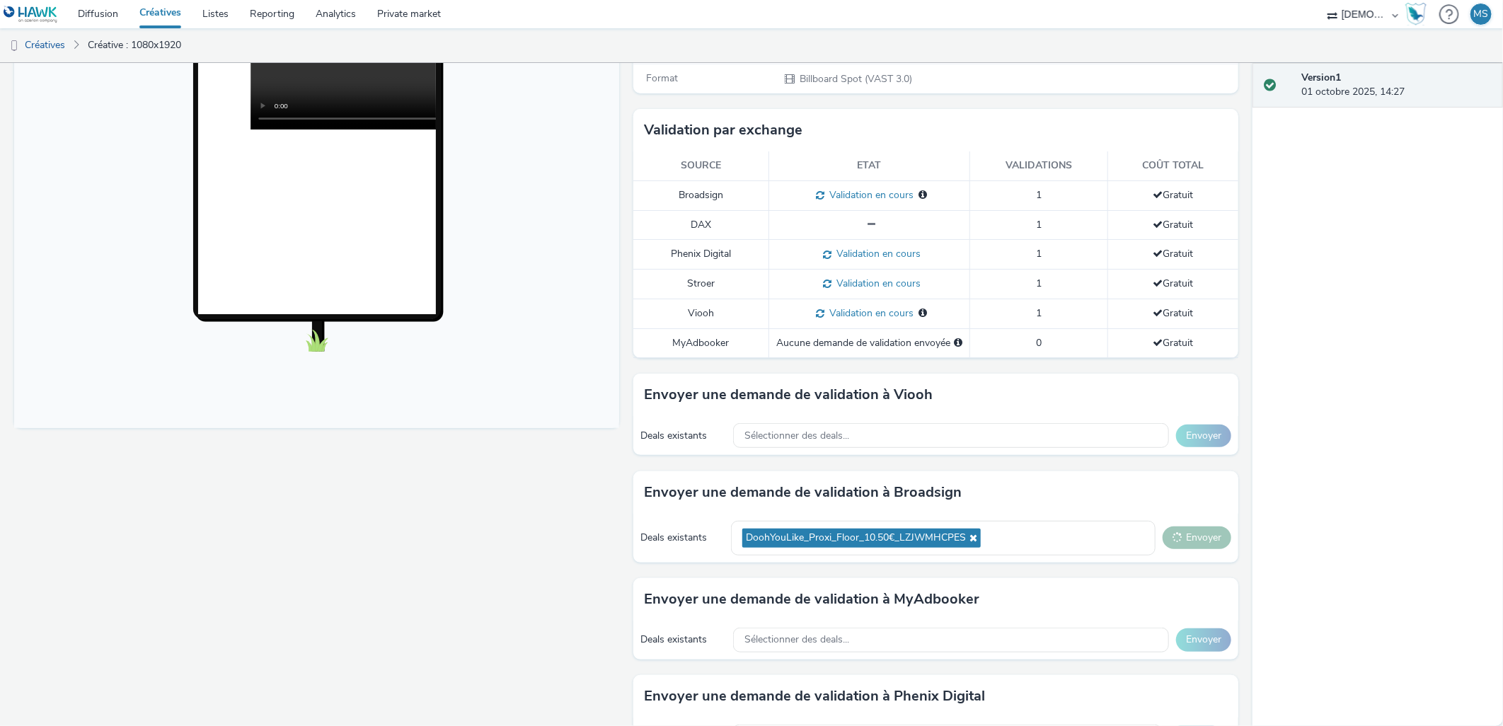
scroll to position [556, 0]
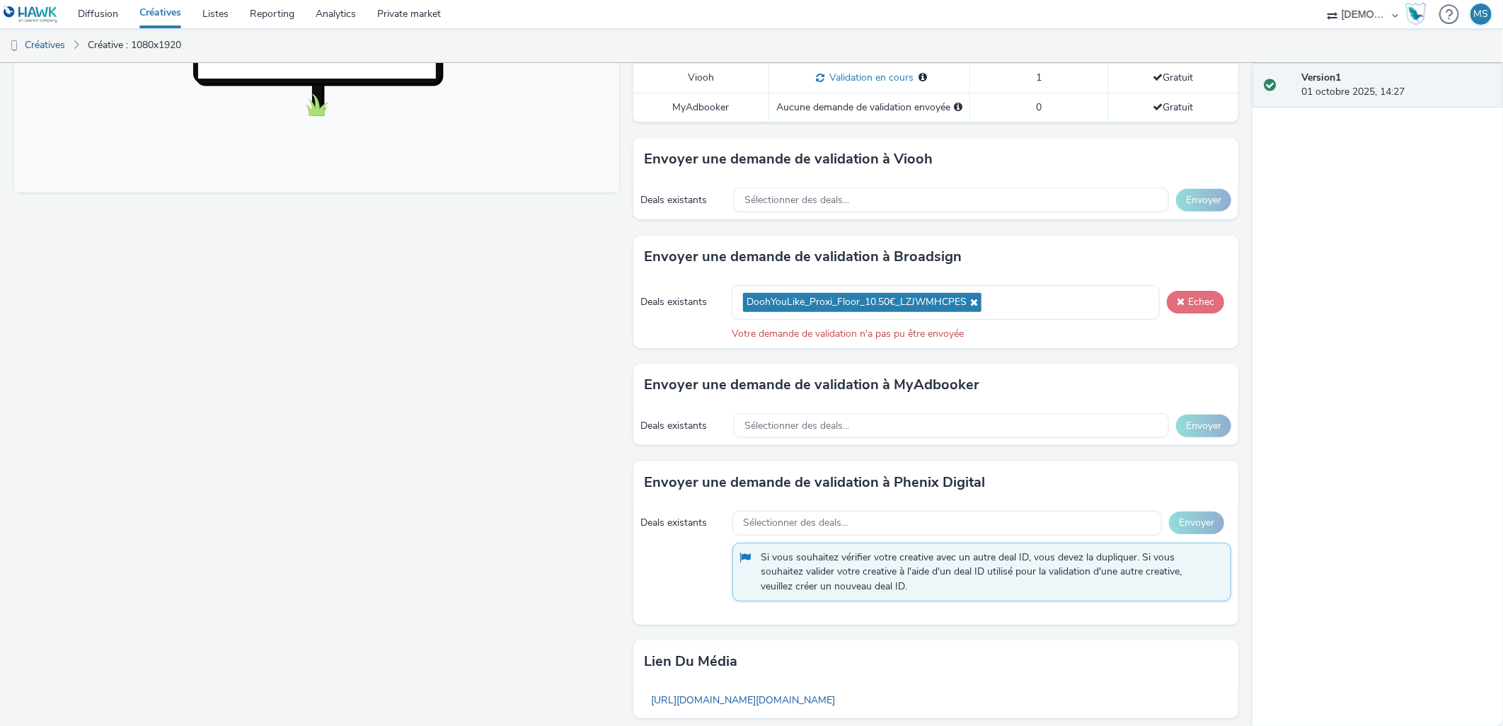
click at [1195, 291] on button "Echec" at bounding box center [1195, 302] width 57 height 23
click at [1168, 293] on button "Echec" at bounding box center [1195, 302] width 57 height 23
click at [970, 297] on icon at bounding box center [972, 302] width 11 height 10
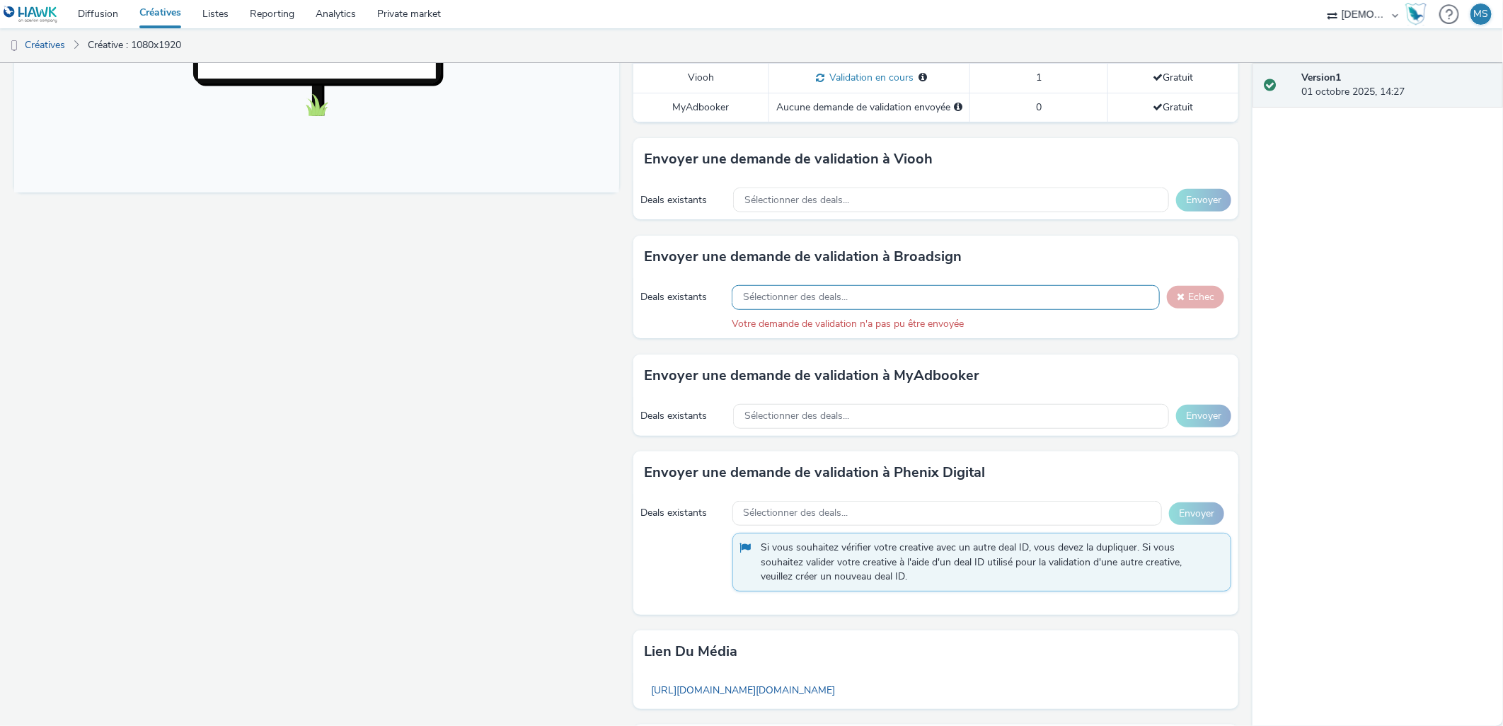
click at [949, 285] on div "Sélectionner des deals..." at bounding box center [946, 297] width 428 height 25
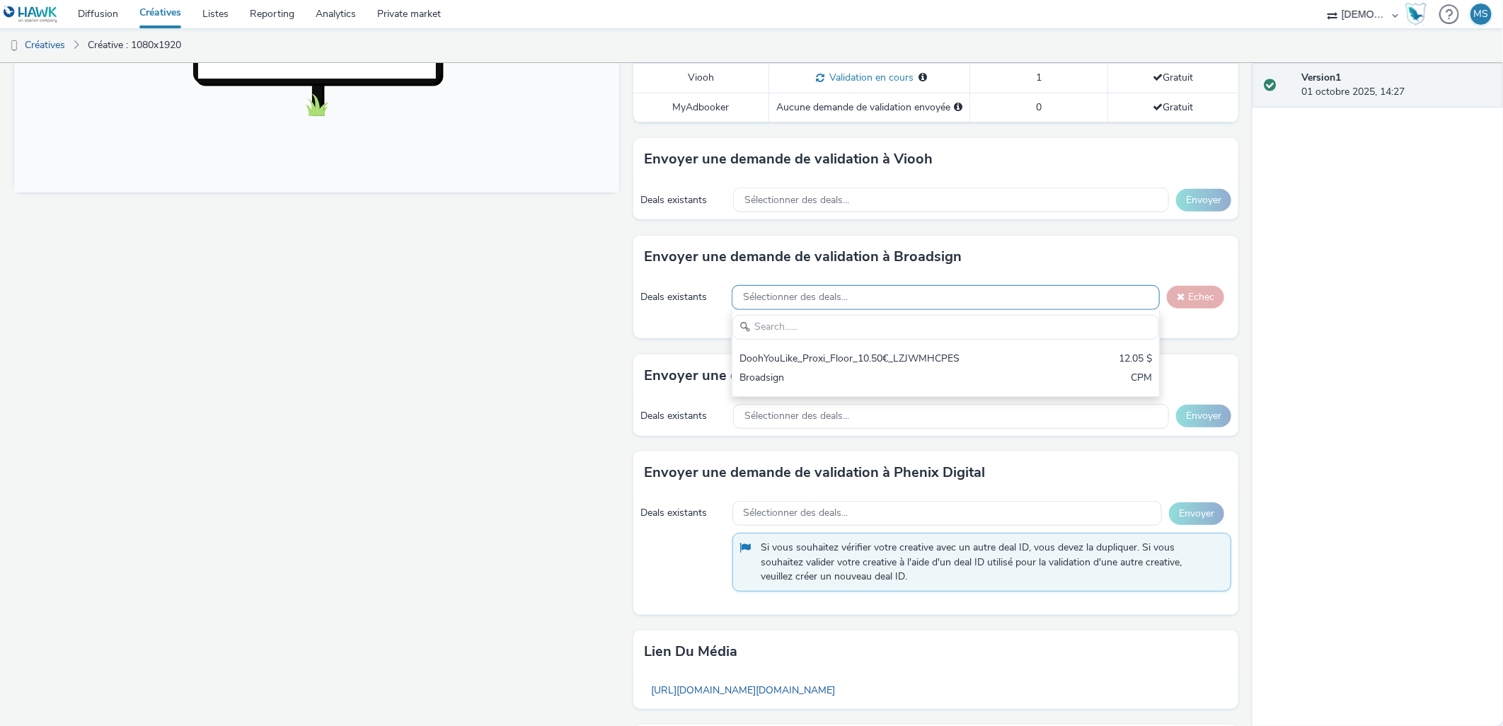
scroll to position [0, 0]
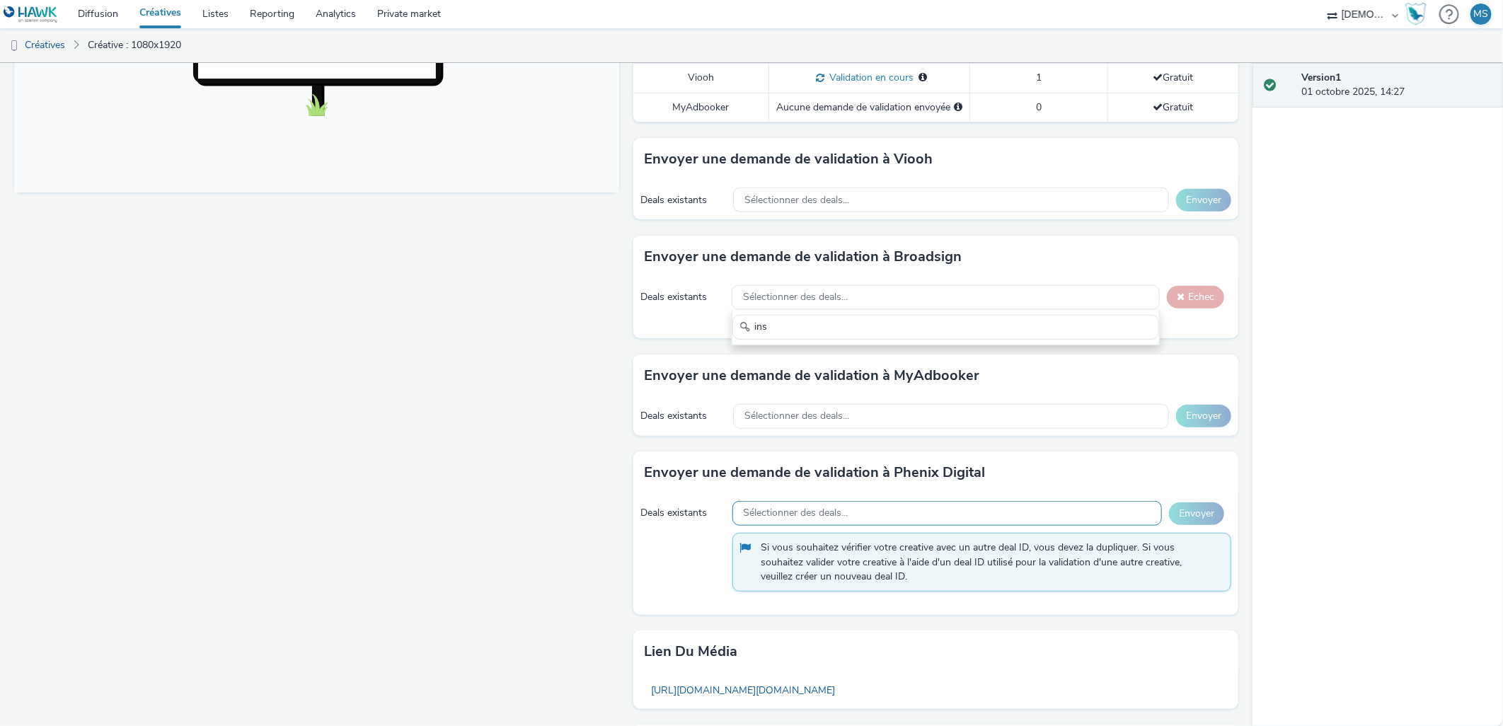
type input "ins"
click at [926, 501] on div "Sélectionner des deals..." at bounding box center [948, 513] width 430 height 25
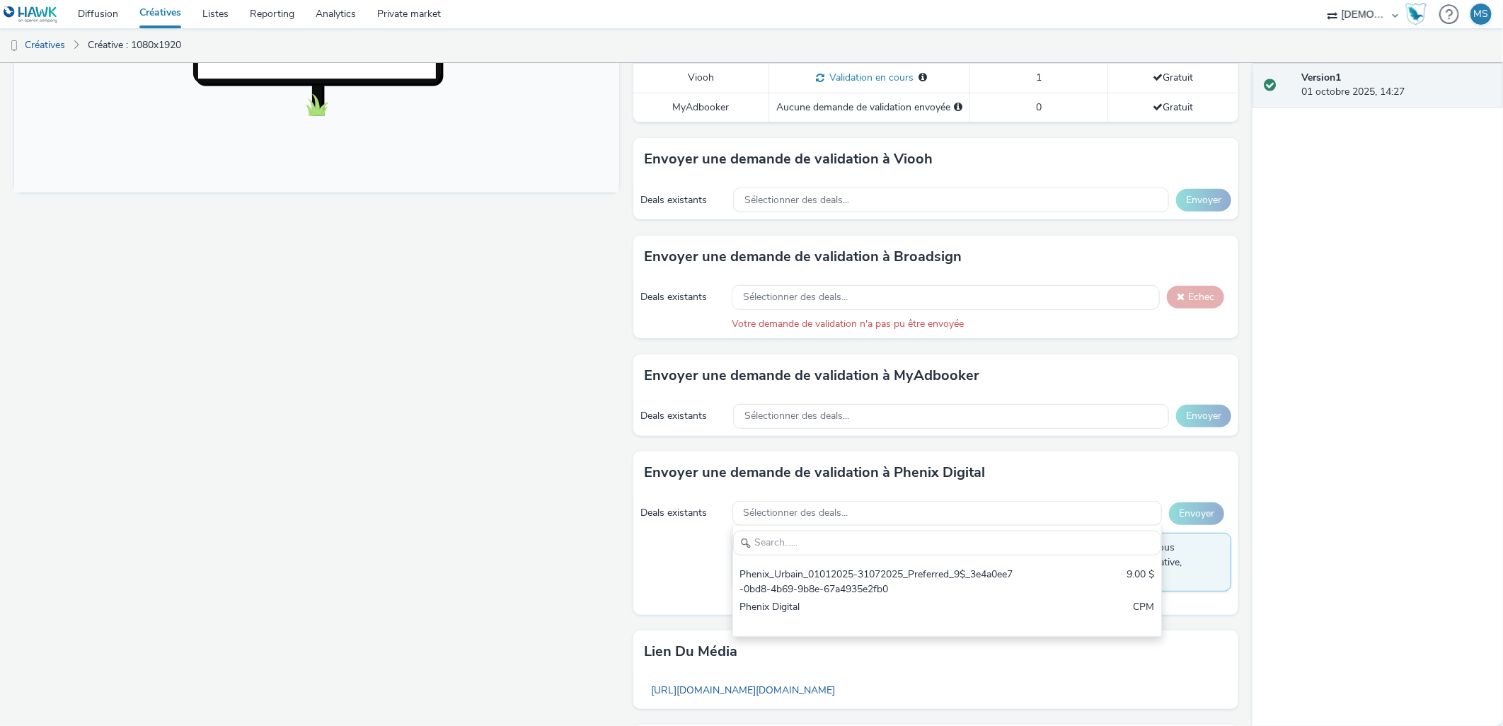
scroll to position [398, 0]
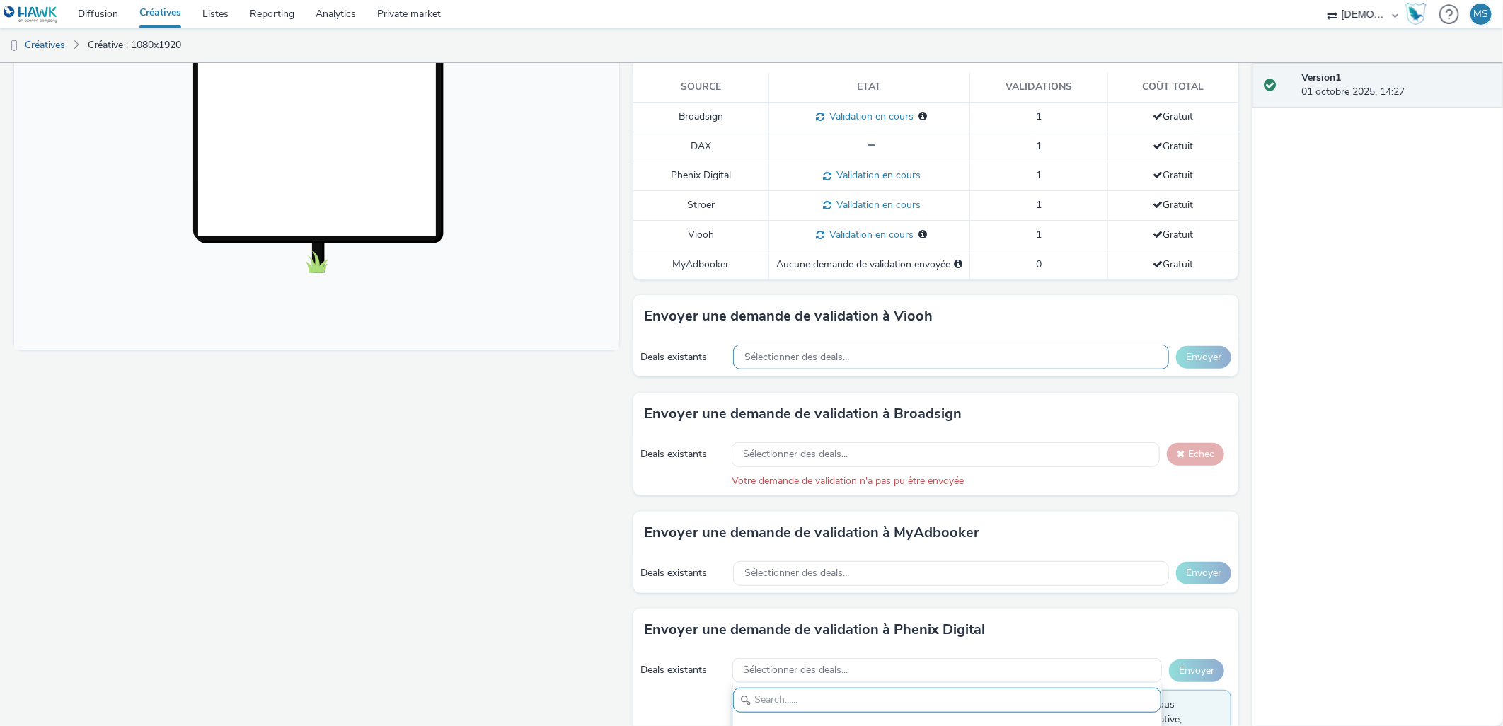
click at [798, 352] on div "Sélectionner des deals..." at bounding box center [951, 357] width 436 height 25
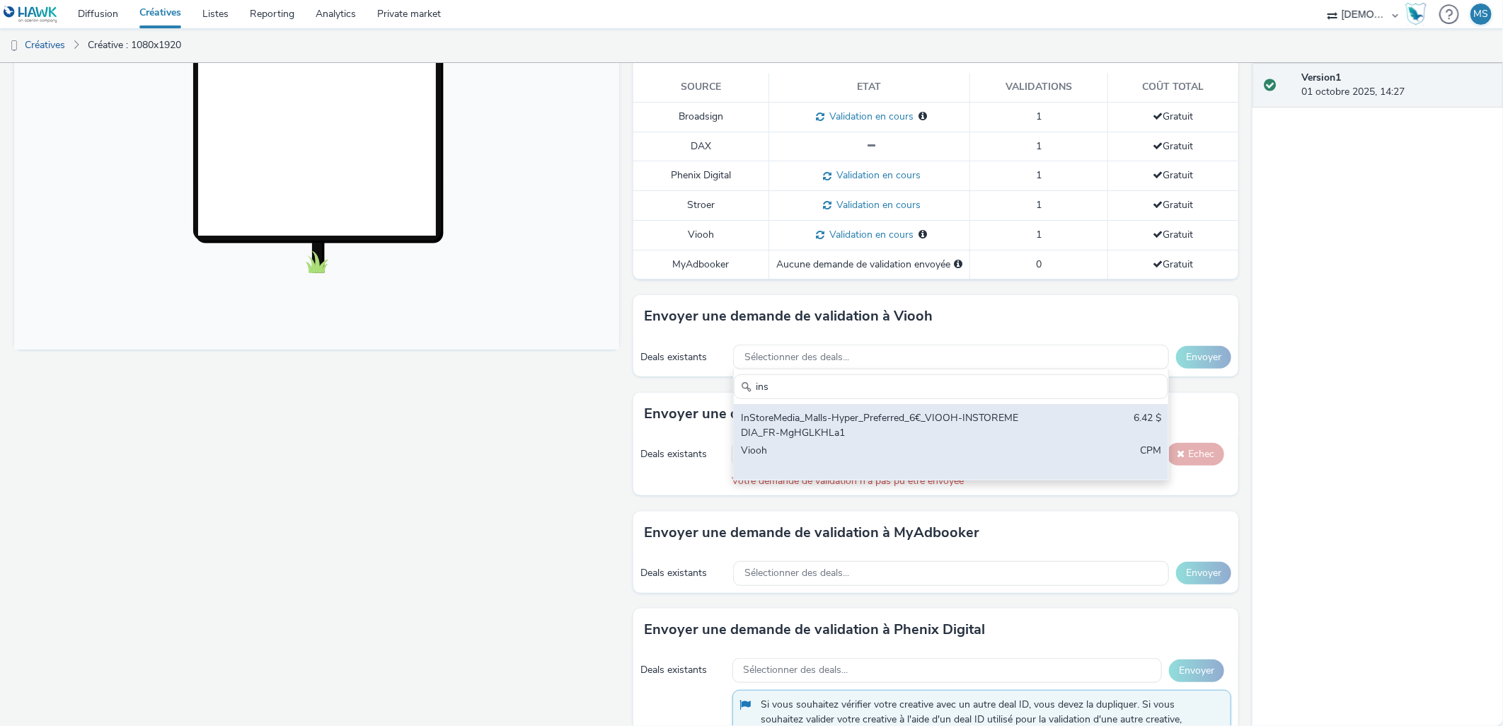
type input "ins"
click at [873, 411] on div "InStoreMedia_Malls-Hyper_Preferred_6€_VIOOH-INSTOREMEDIA_FR-MgHGLKHLa1" at bounding box center [880, 425] width 278 height 29
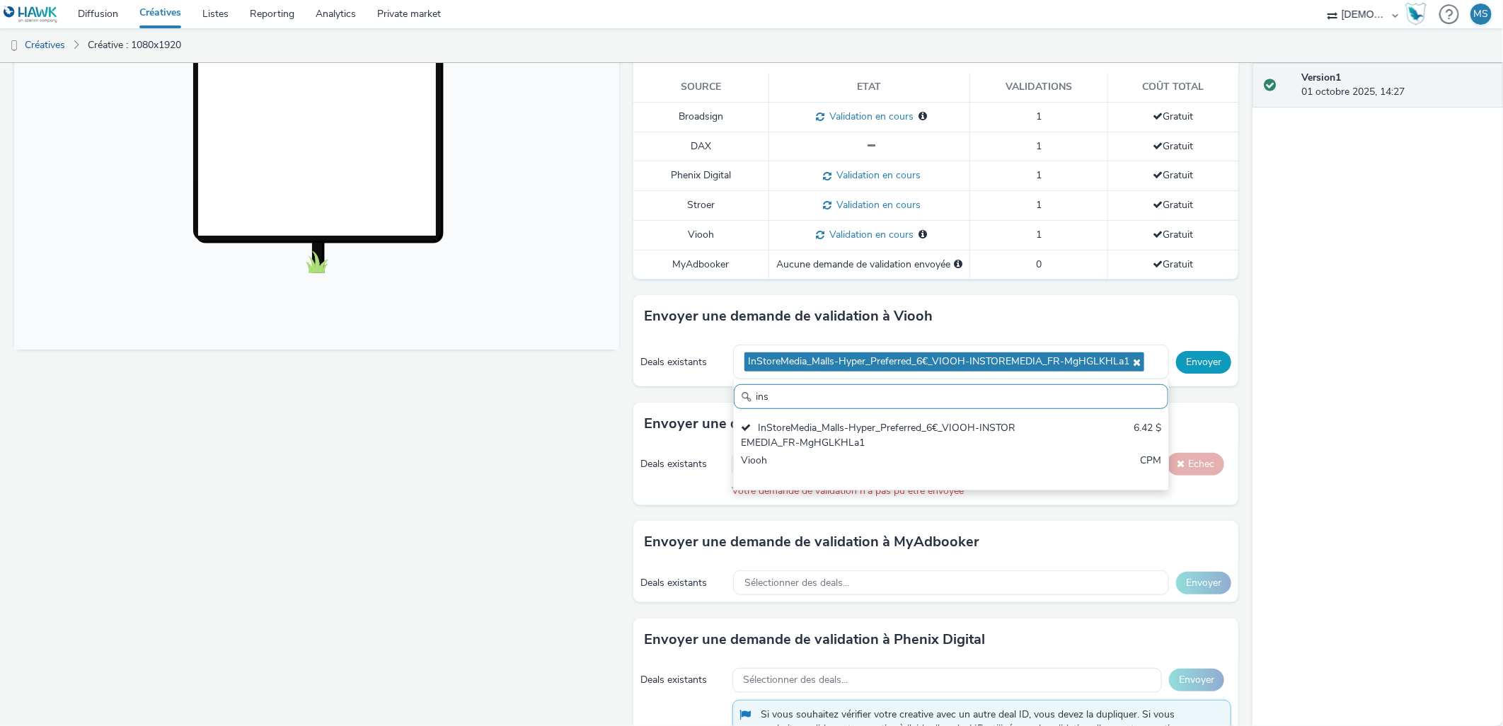
click at [1195, 351] on button "Envoyer" at bounding box center [1203, 362] width 55 height 23
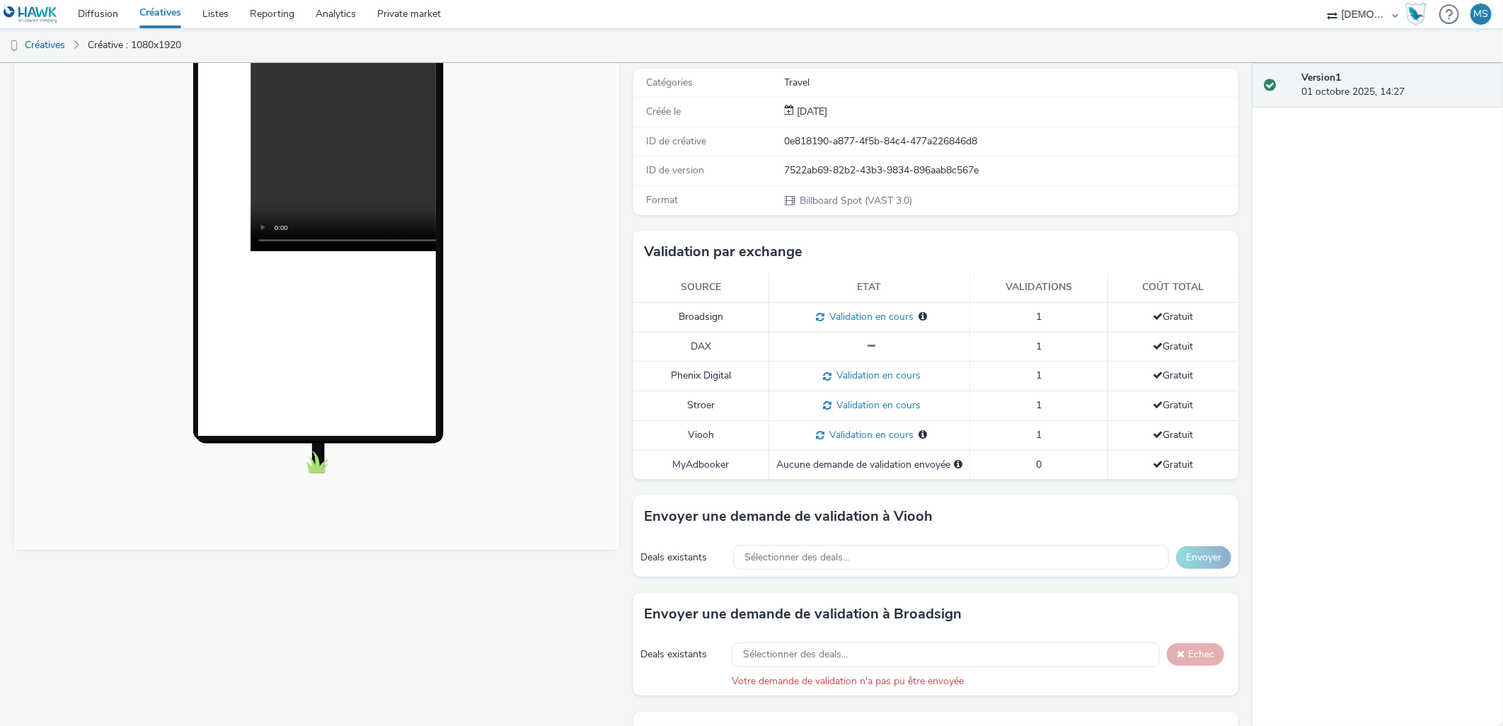
scroll to position [0, 0]
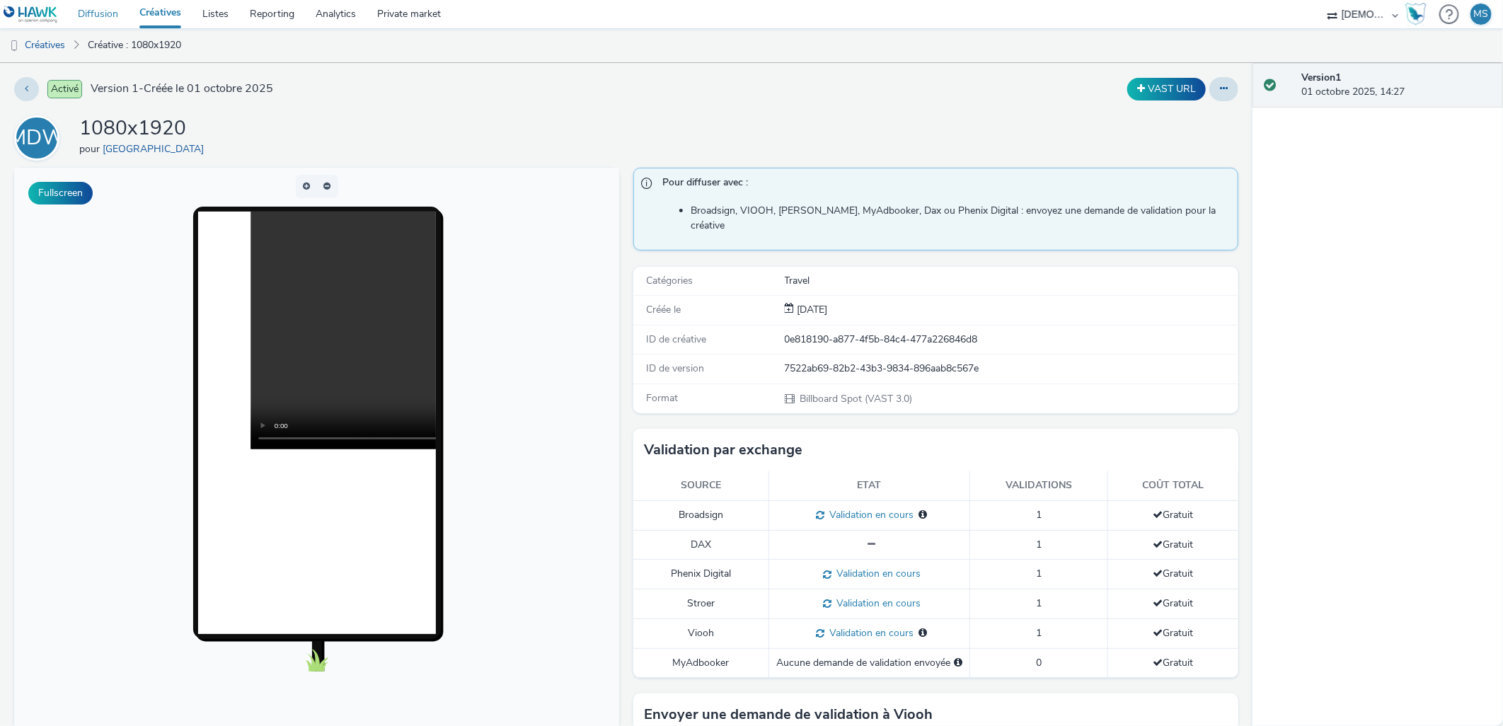
click at [104, 16] on link "Diffusion" at bounding box center [98, 14] width 62 height 28
